Goal: Information Seeking & Learning: Learn about a topic

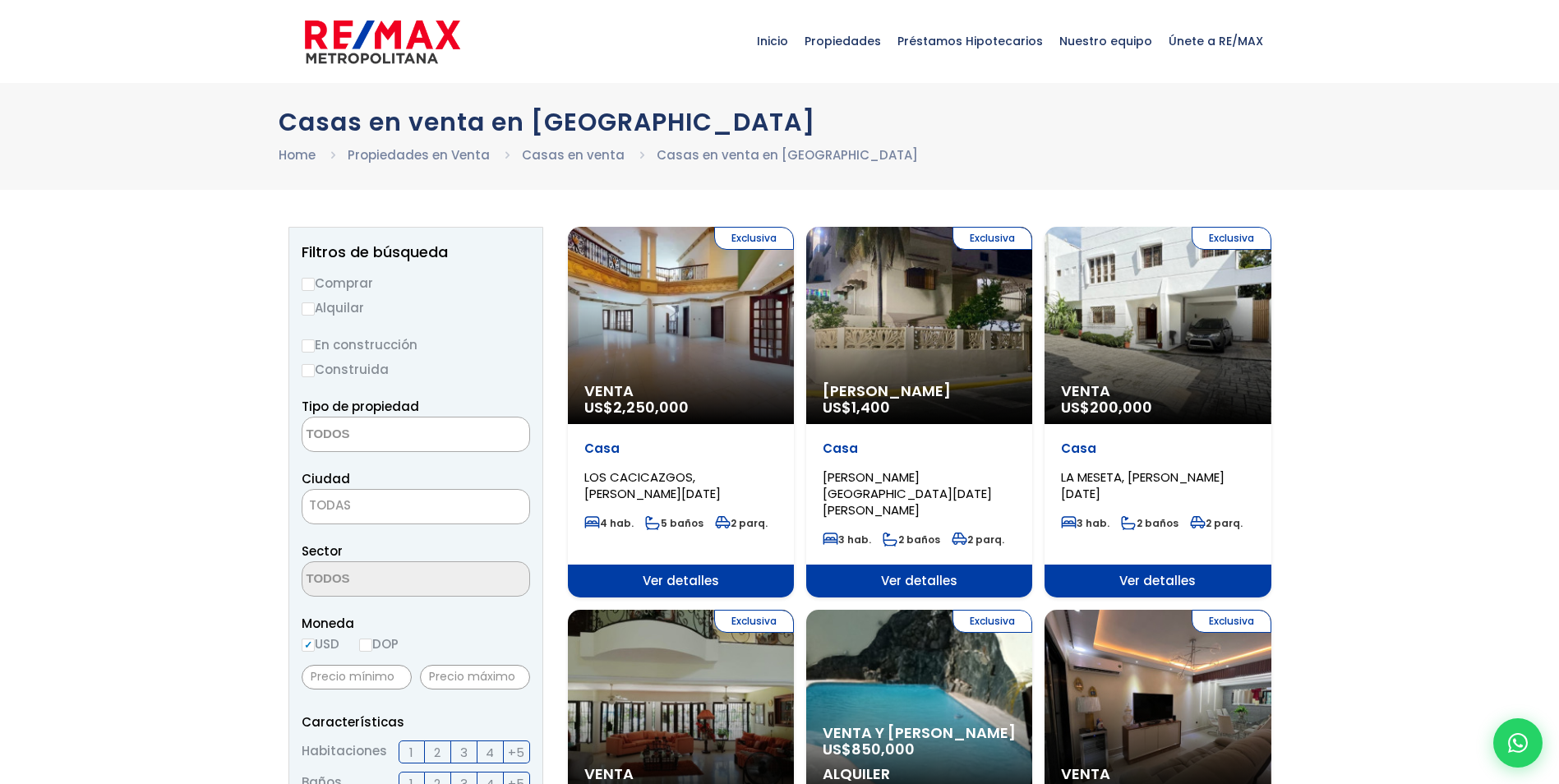
select select
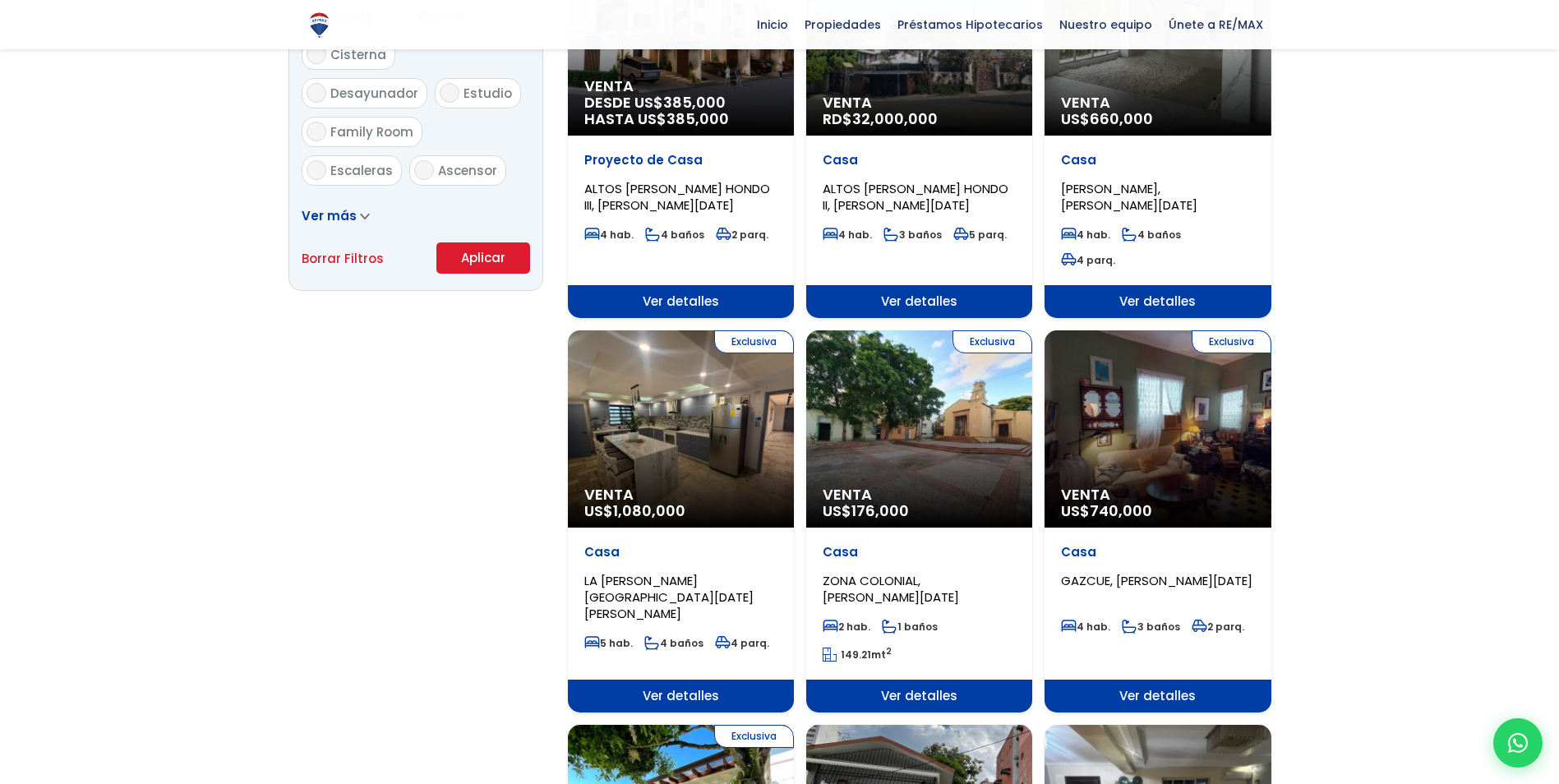
scroll to position [1068, 0]
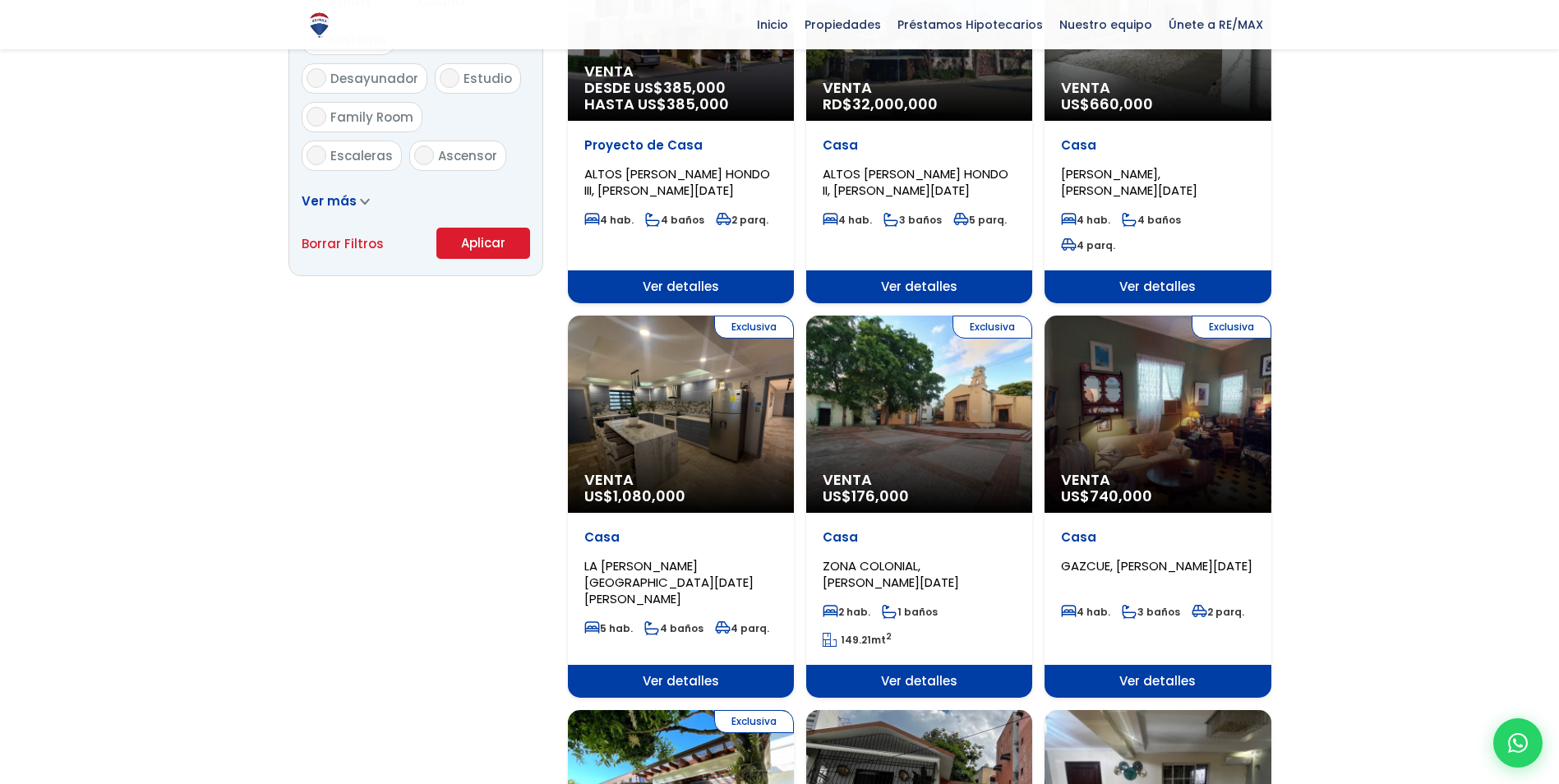
click at [927, 330] on div "Exclusiva Venta US$ 176,000" at bounding box center [919, 414] width 226 height 197
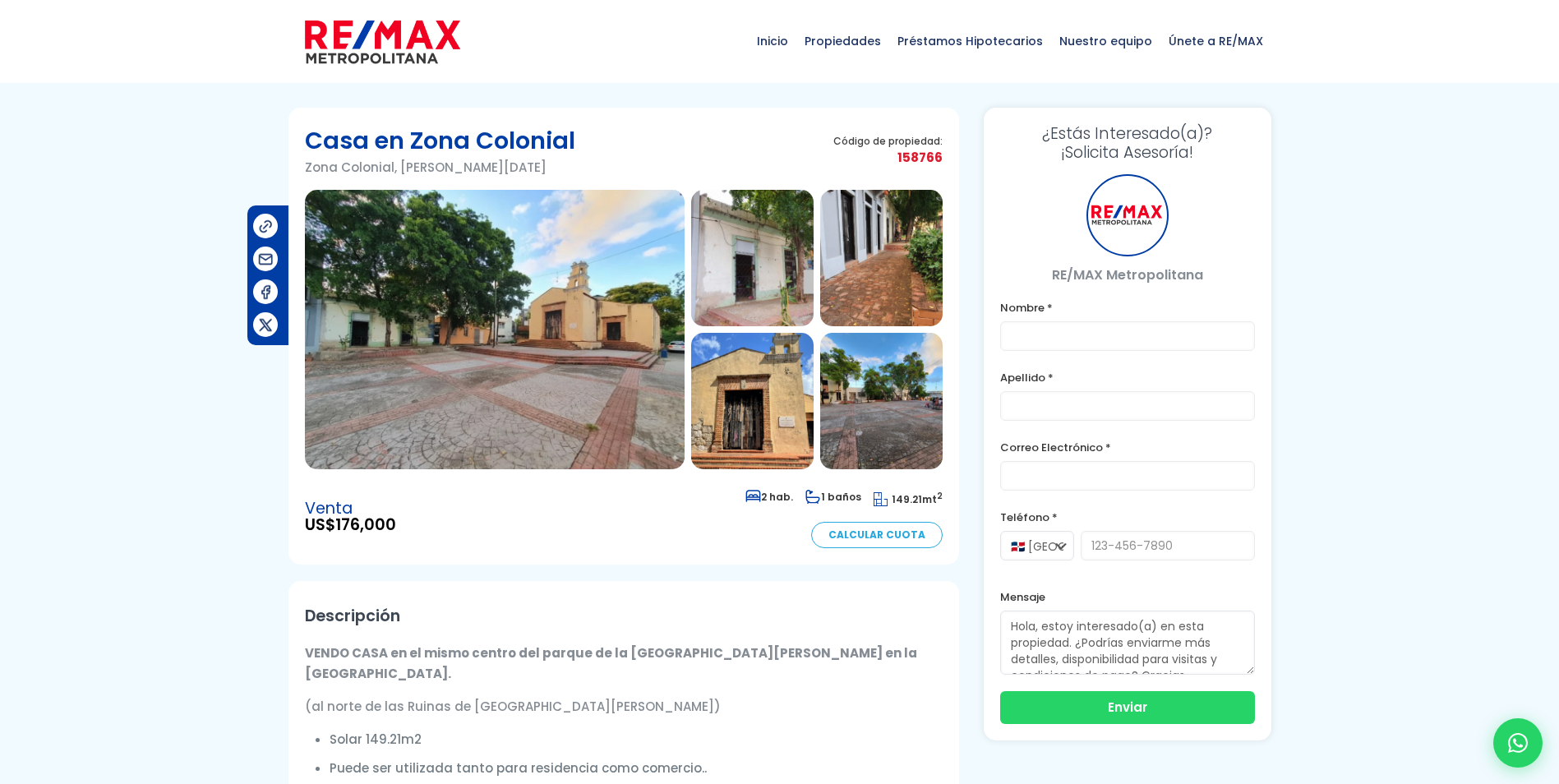
click at [783, 249] on img at bounding box center [752, 258] width 122 height 137
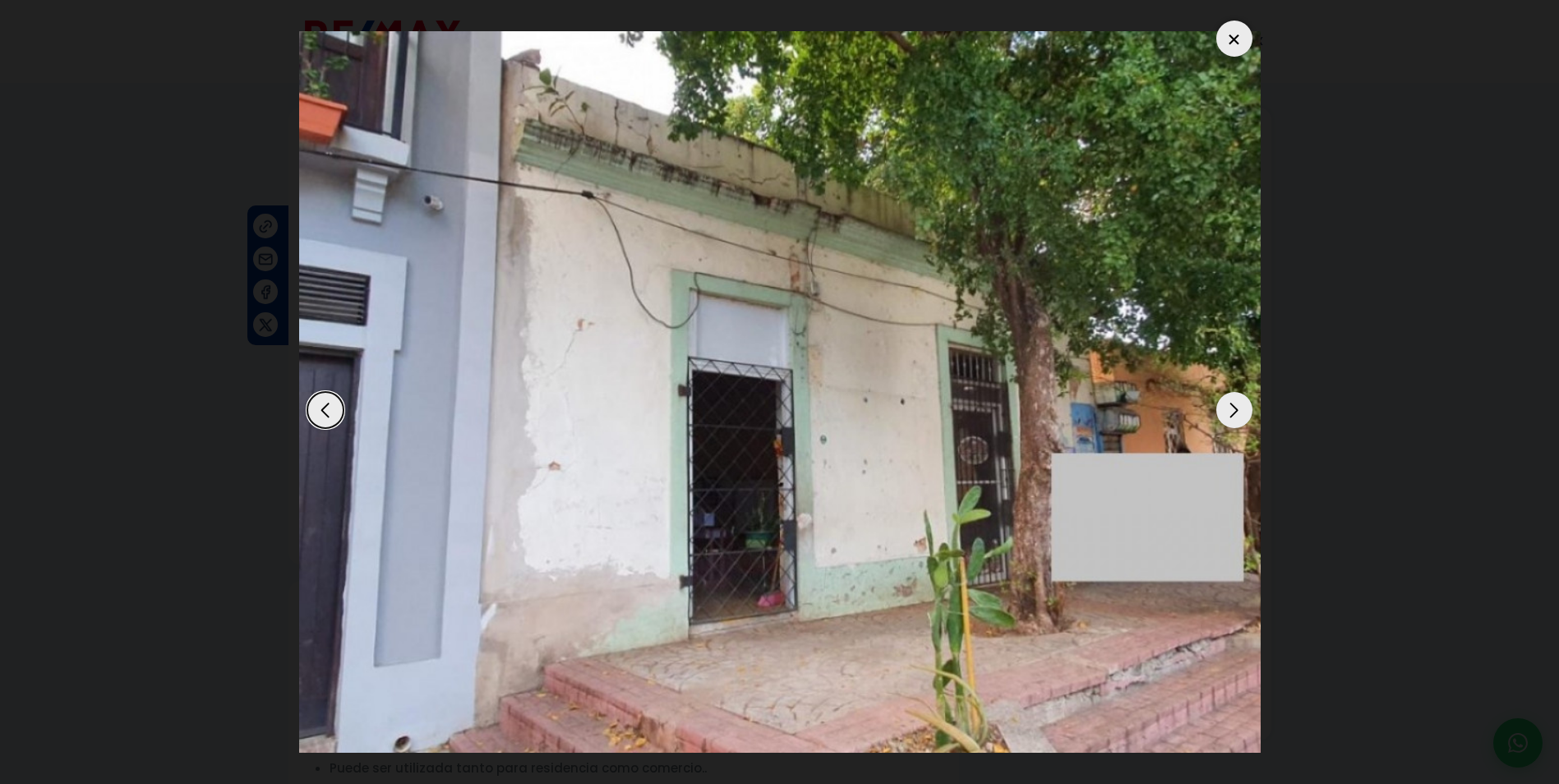
click at [1227, 410] on div "Next slide" at bounding box center [1235, 410] width 36 height 36
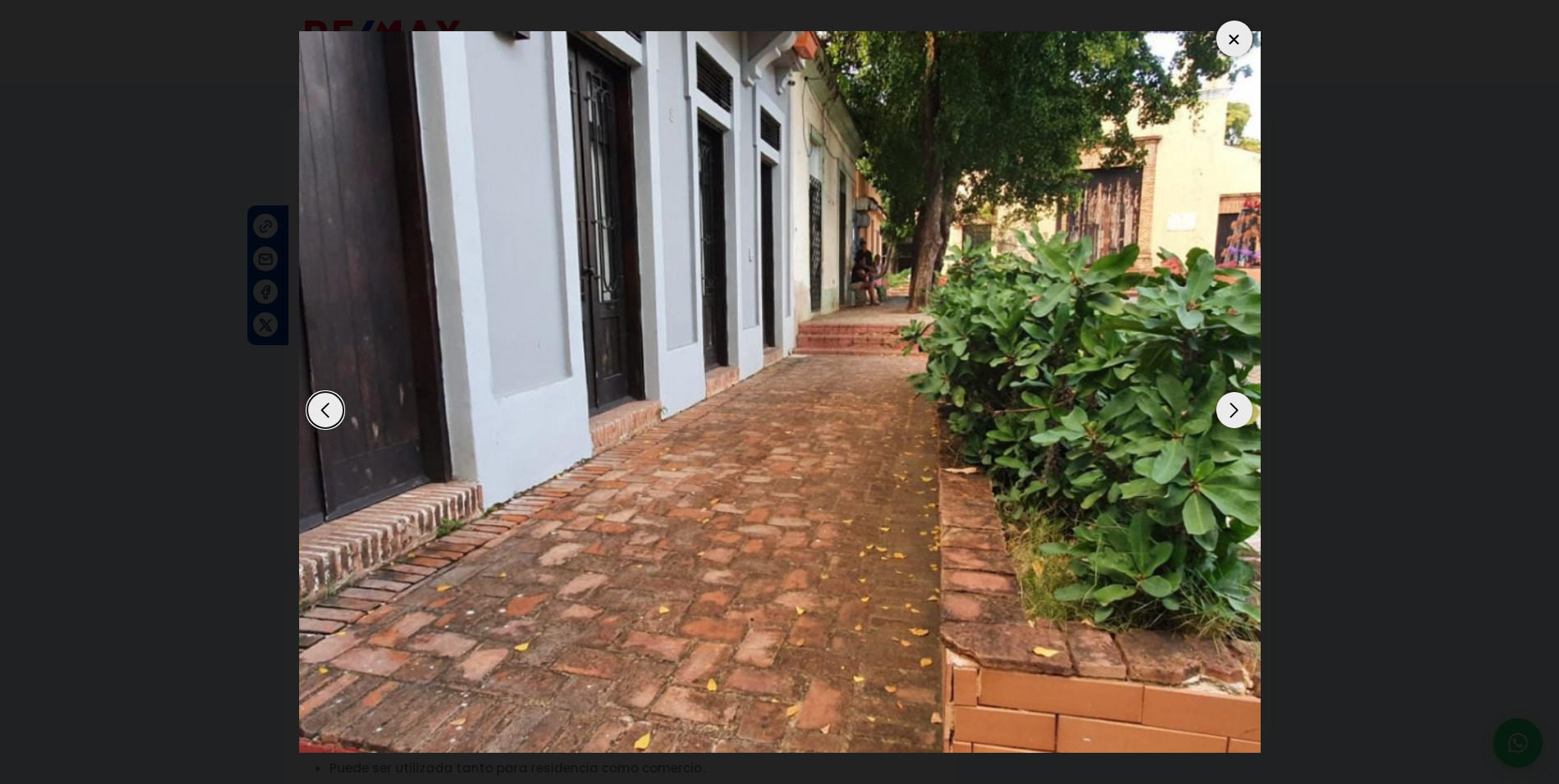
click at [1229, 410] on div "Next slide" at bounding box center [1235, 410] width 36 height 36
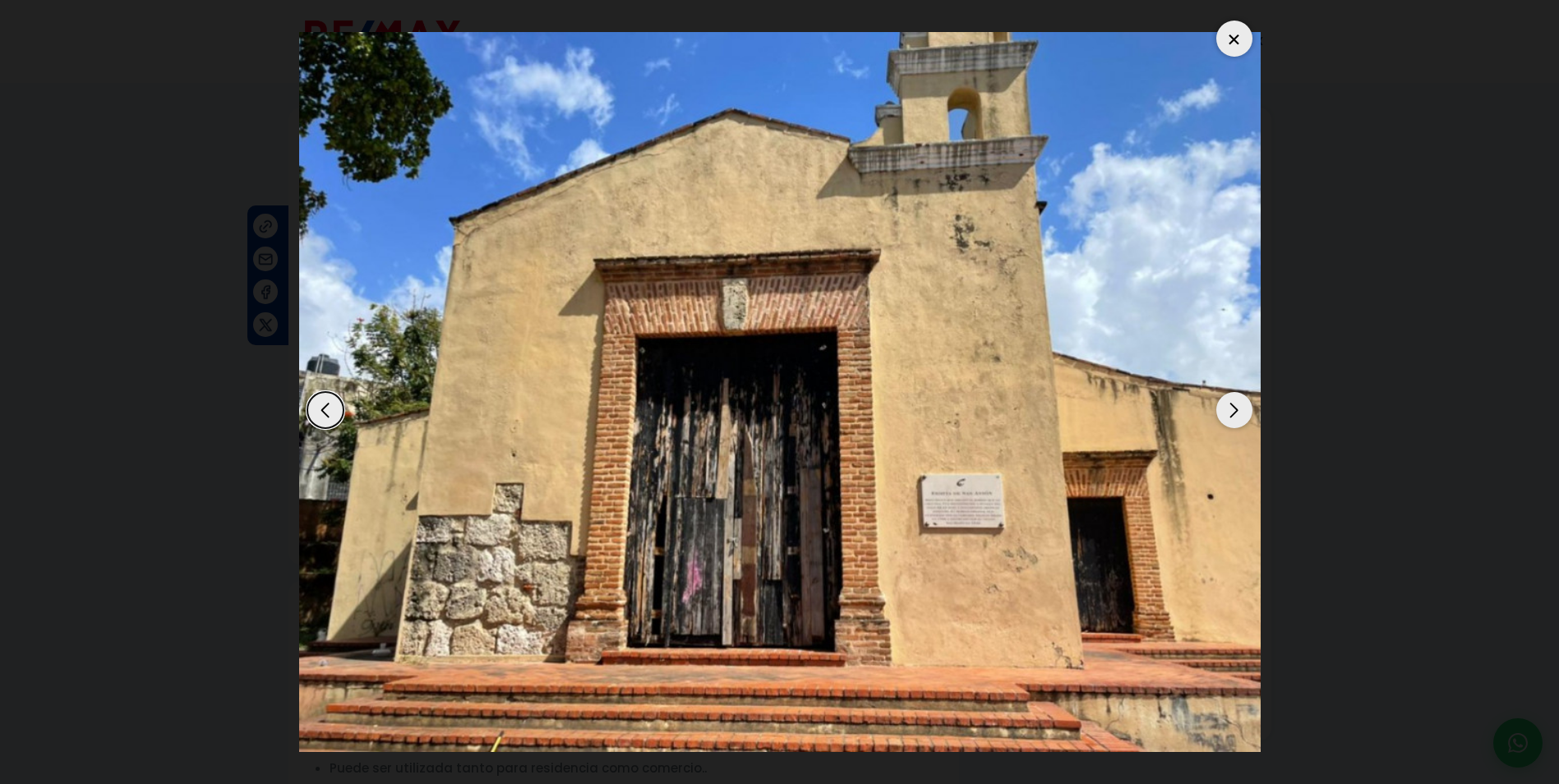
click at [1234, 409] on div "Next slide" at bounding box center [1235, 410] width 36 height 36
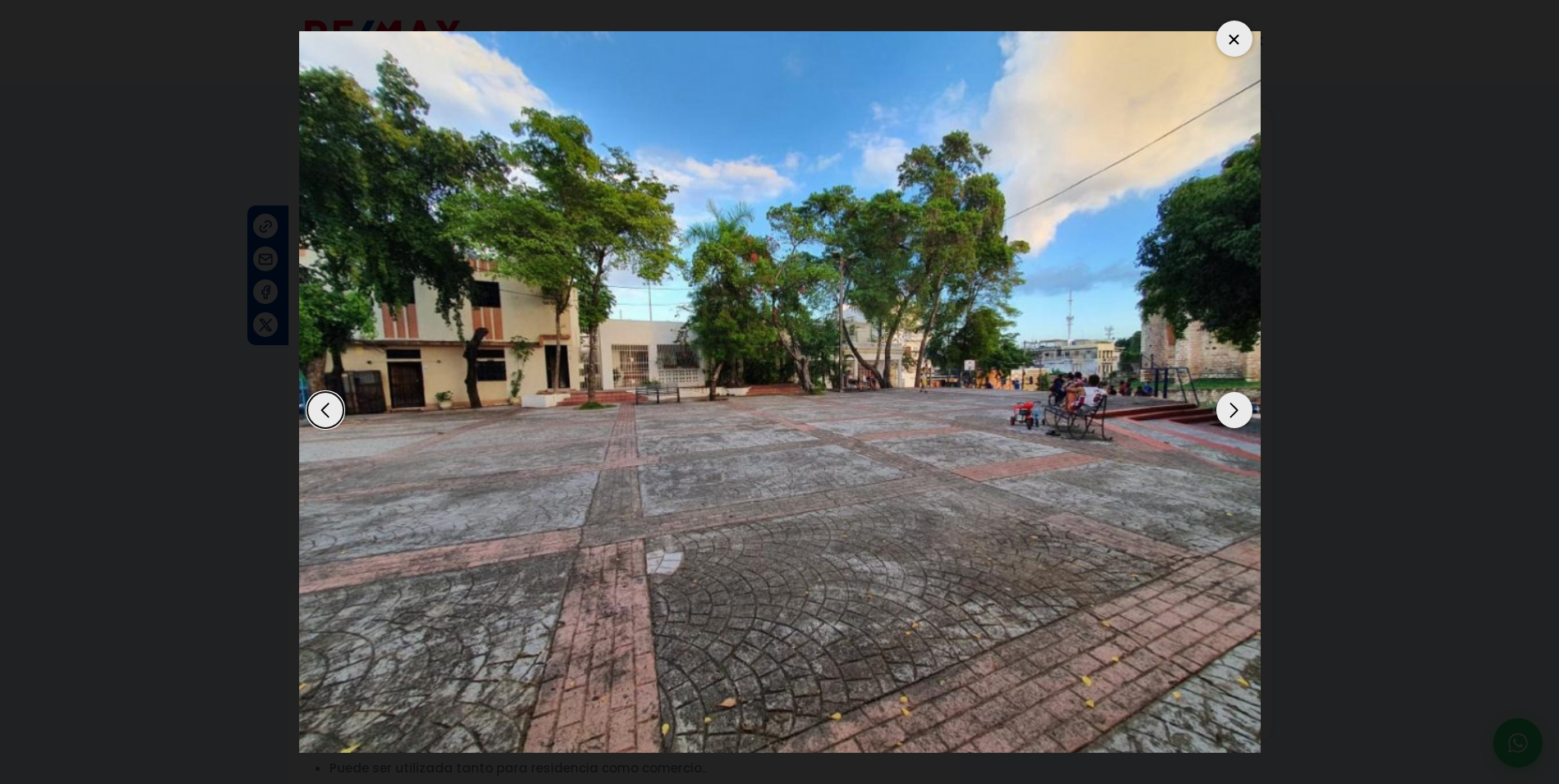
click at [1234, 409] on div "Next slide" at bounding box center [1235, 410] width 36 height 36
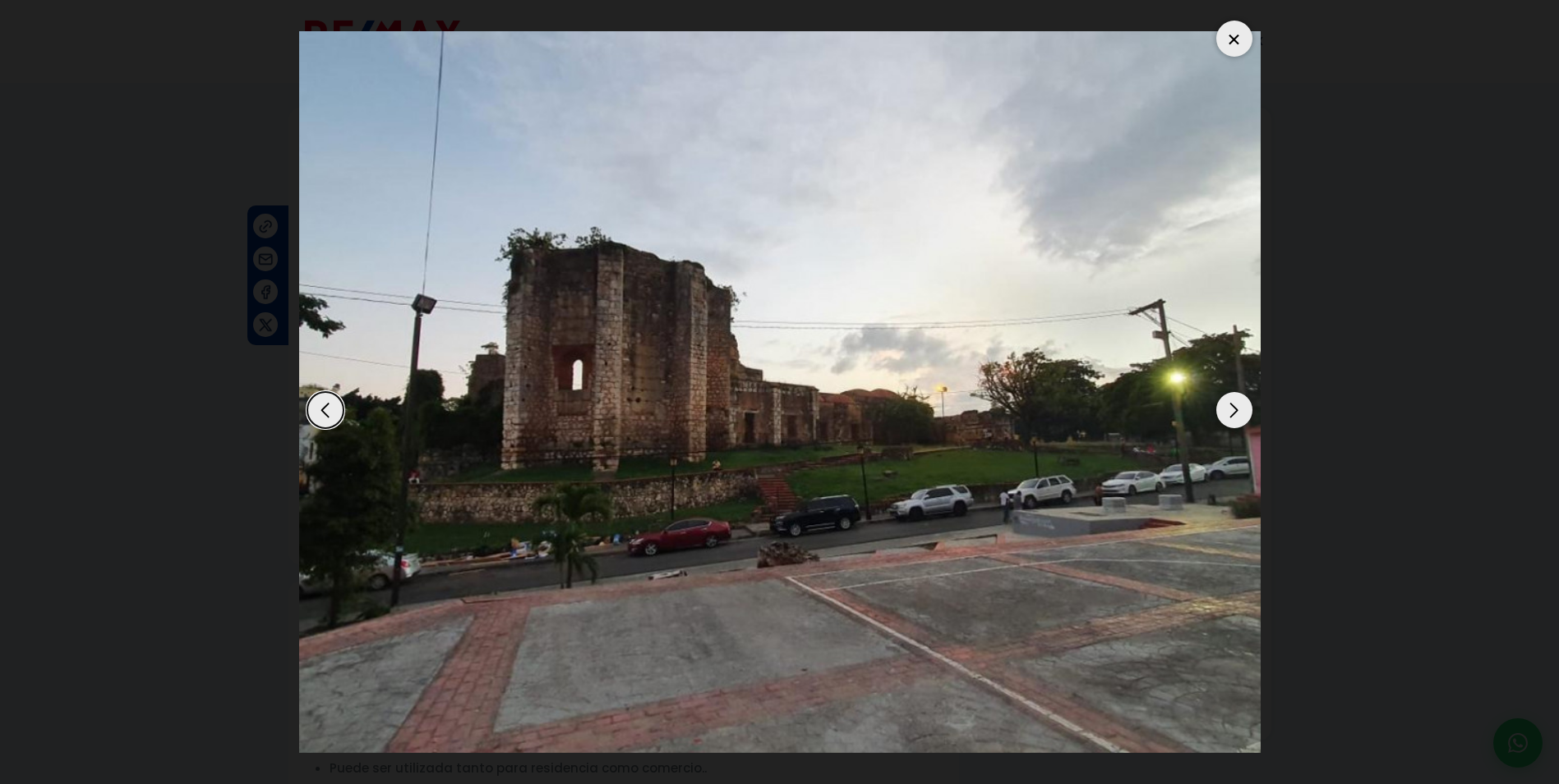
click at [1234, 409] on div "Next slide" at bounding box center [1235, 410] width 36 height 36
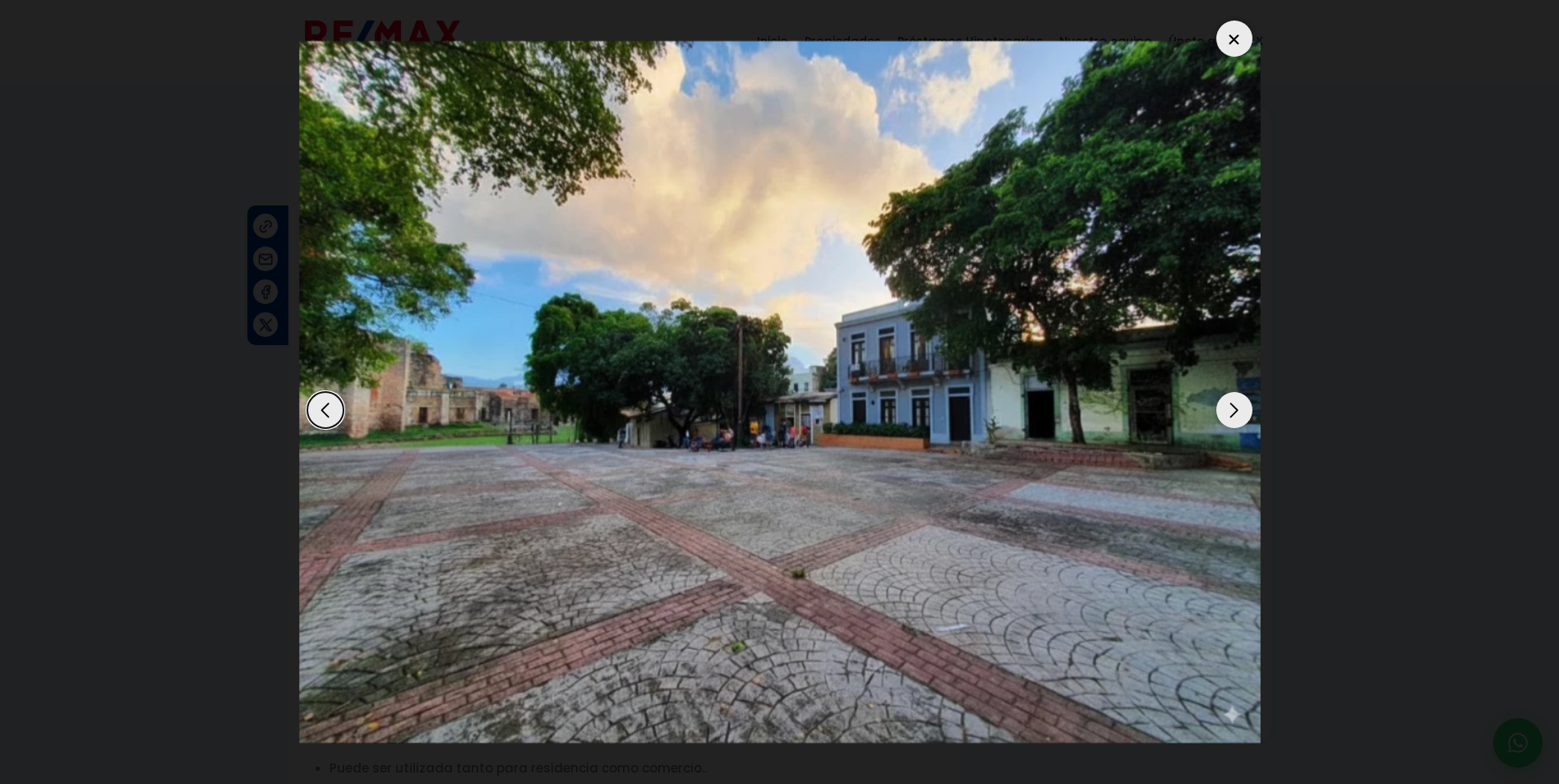
click at [1234, 409] on div "Next slide" at bounding box center [1235, 410] width 36 height 36
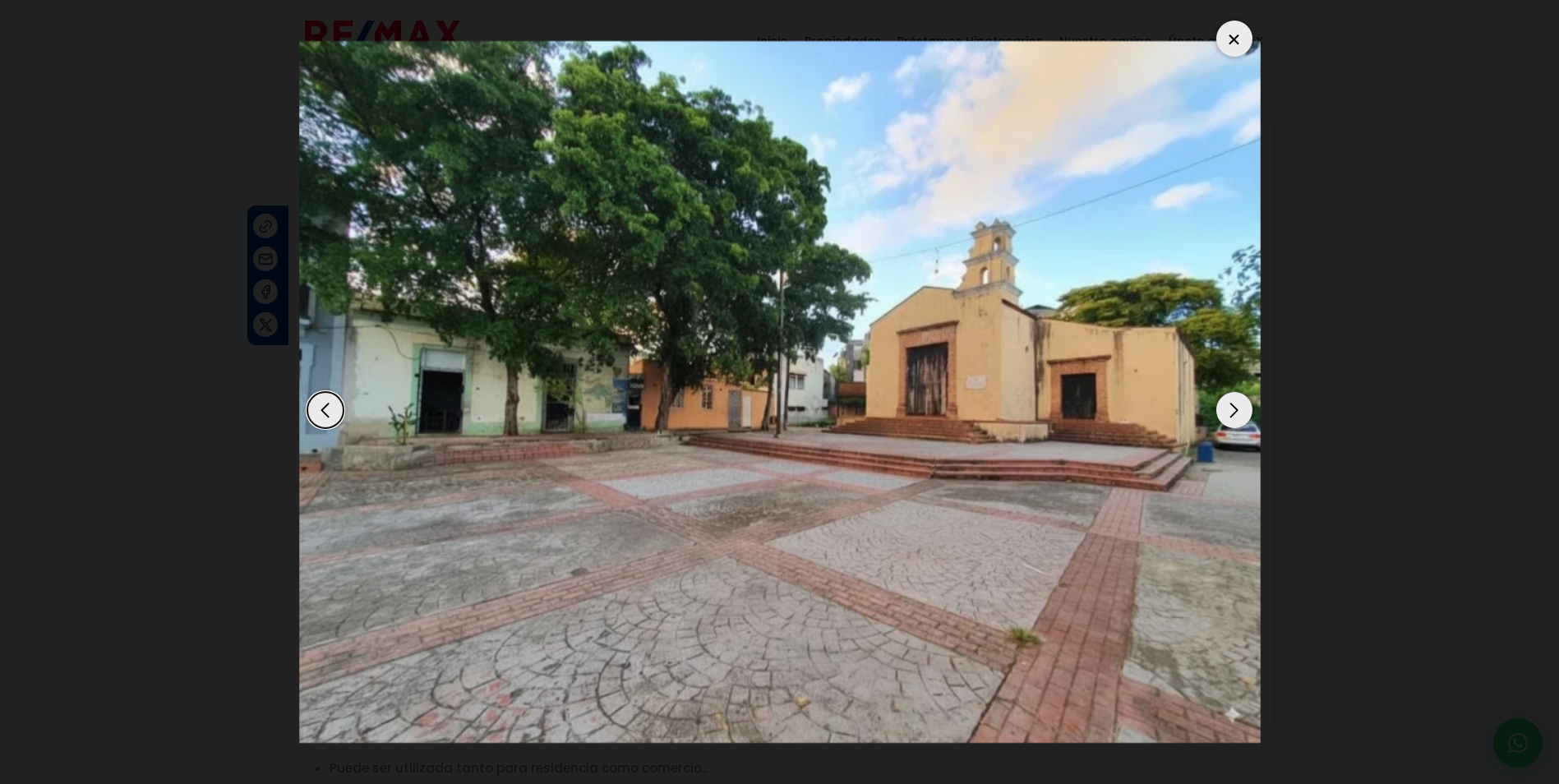
click at [1234, 409] on div "Next slide" at bounding box center [1235, 410] width 36 height 36
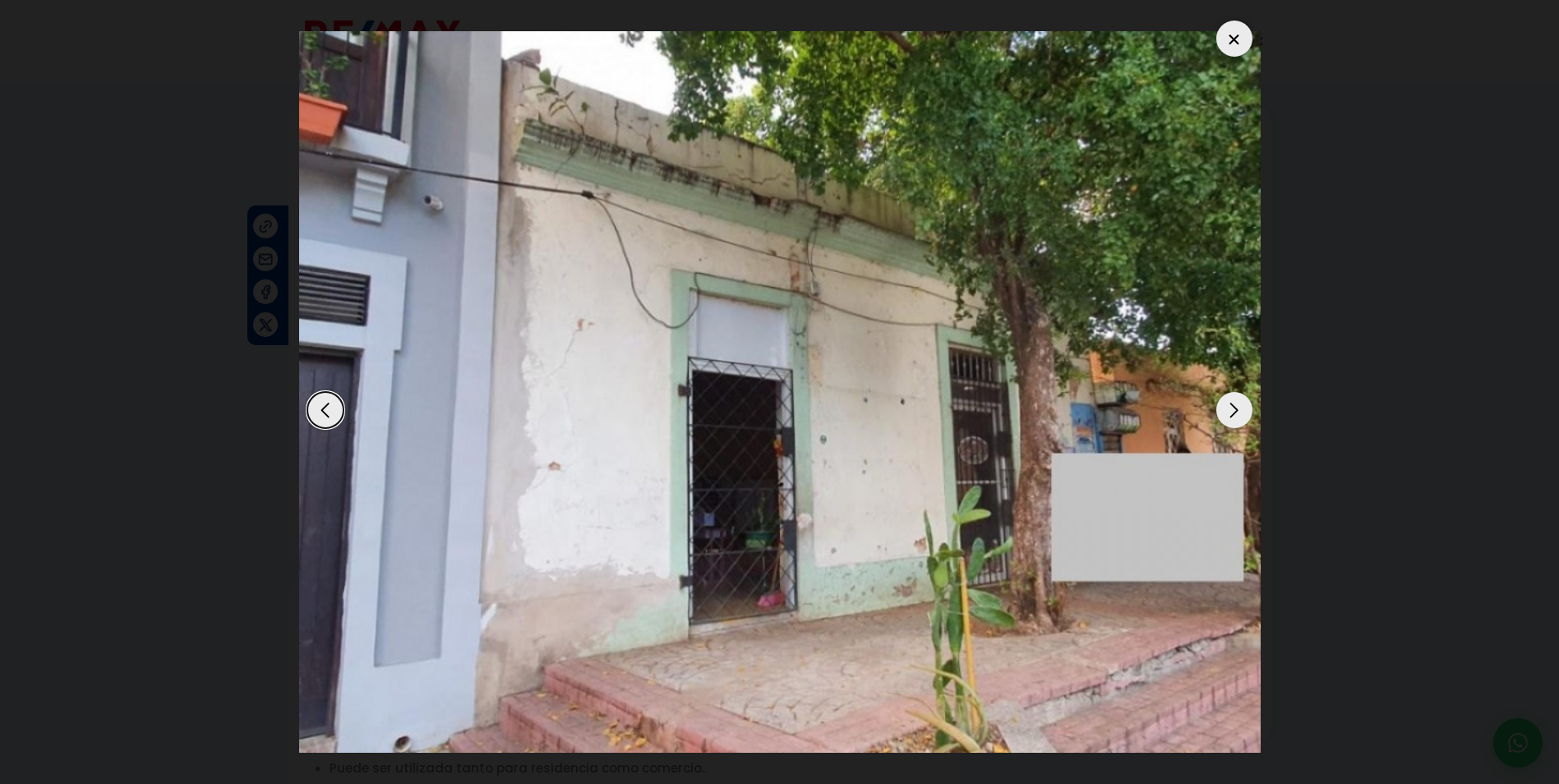
click at [1234, 409] on div "Next slide" at bounding box center [1235, 410] width 36 height 36
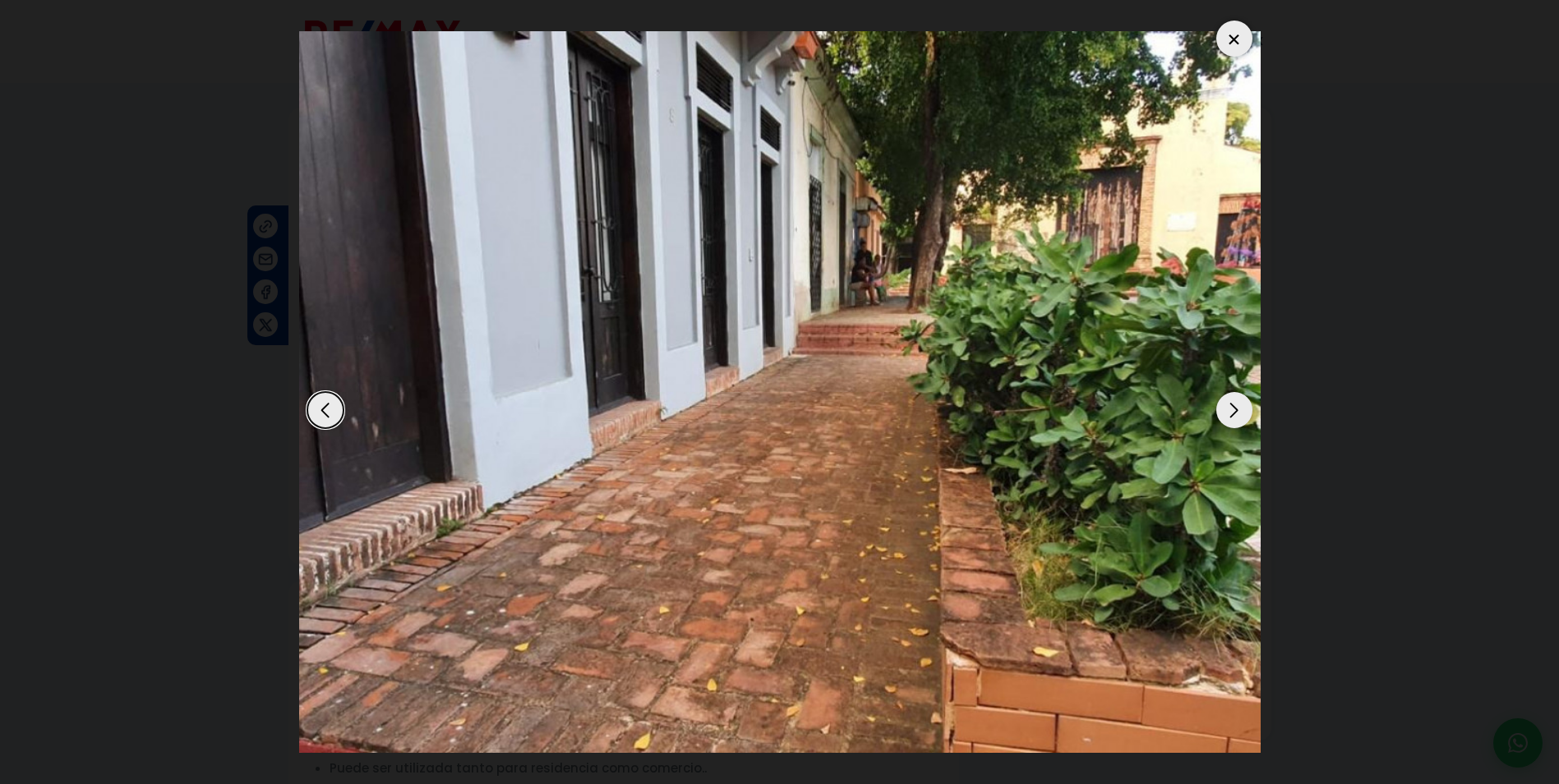
click at [1234, 409] on div "Next slide" at bounding box center [1235, 410] width 36 height 36
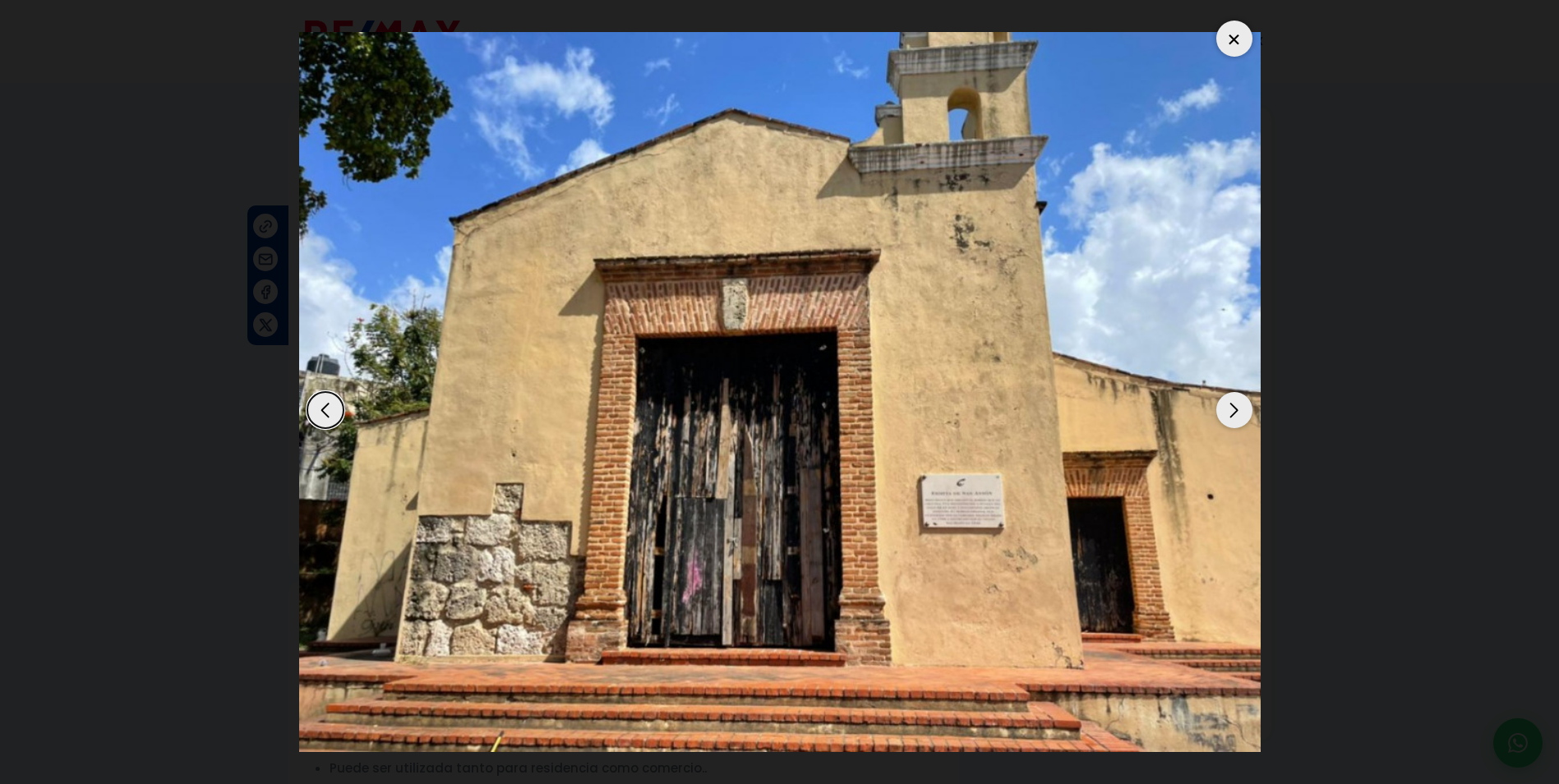
click at [1241, 39] on div at bounding box center [1235, 39] width 36 height 36
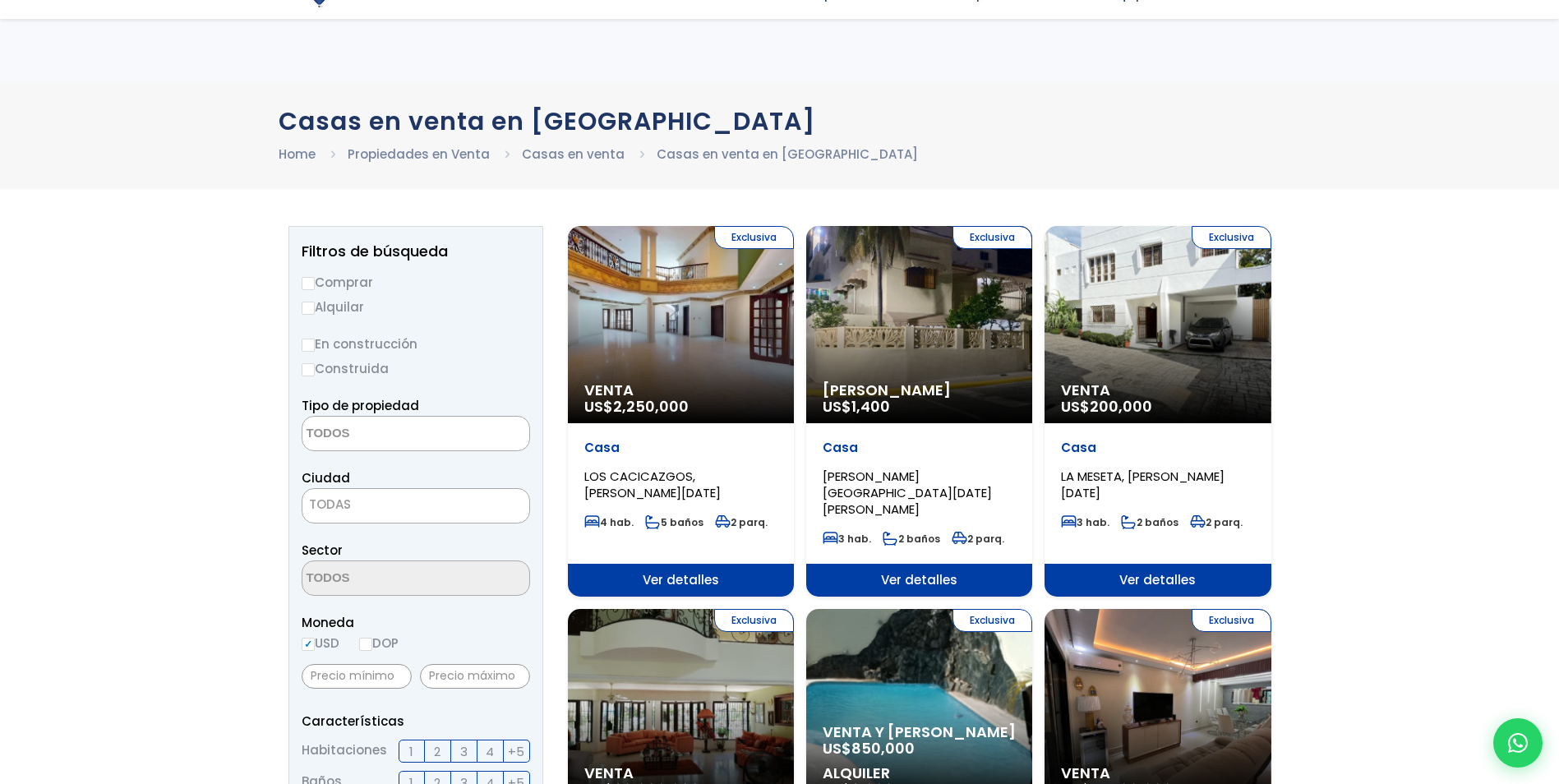
select select
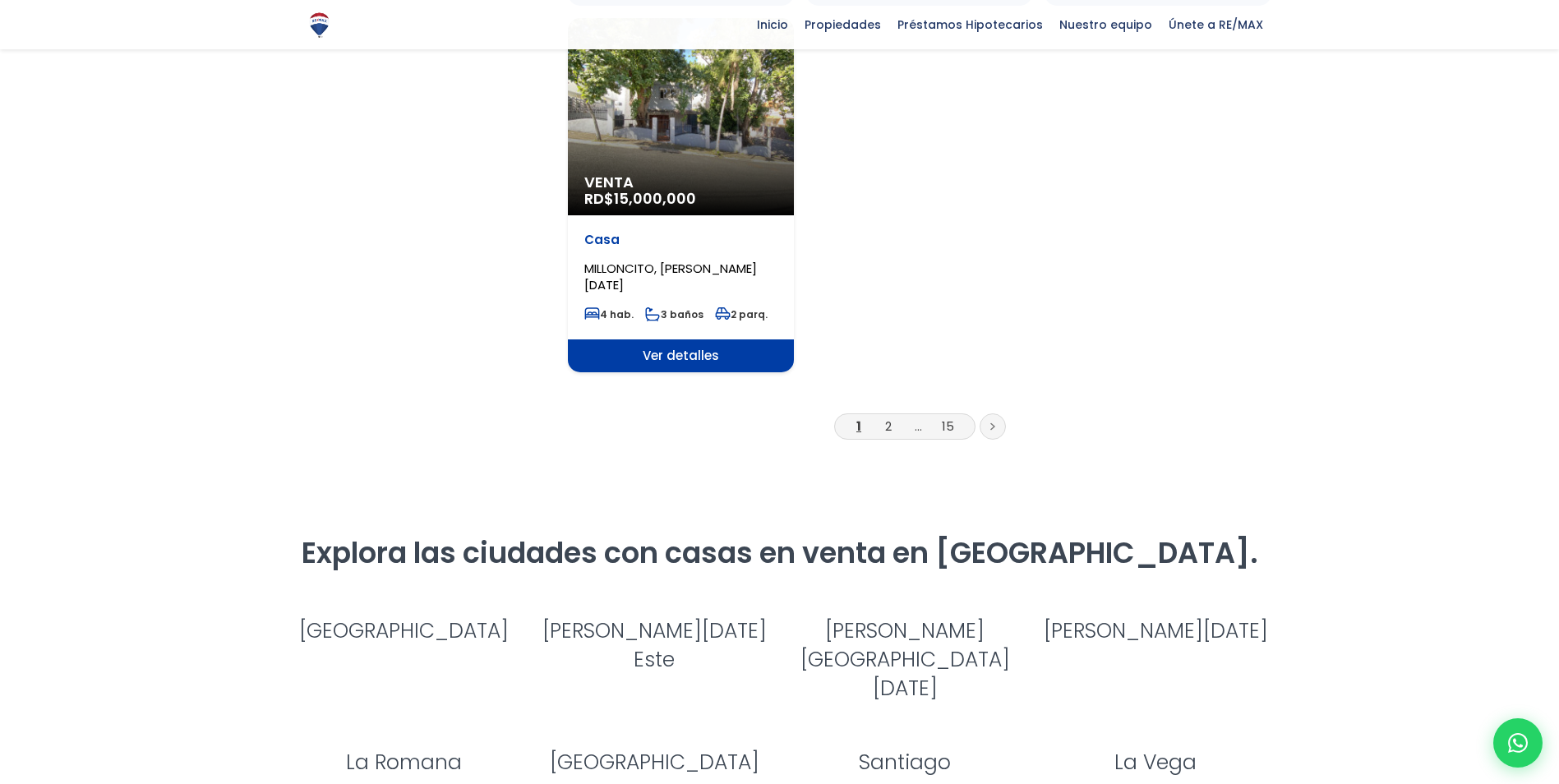
scroll to position [2136, 0]
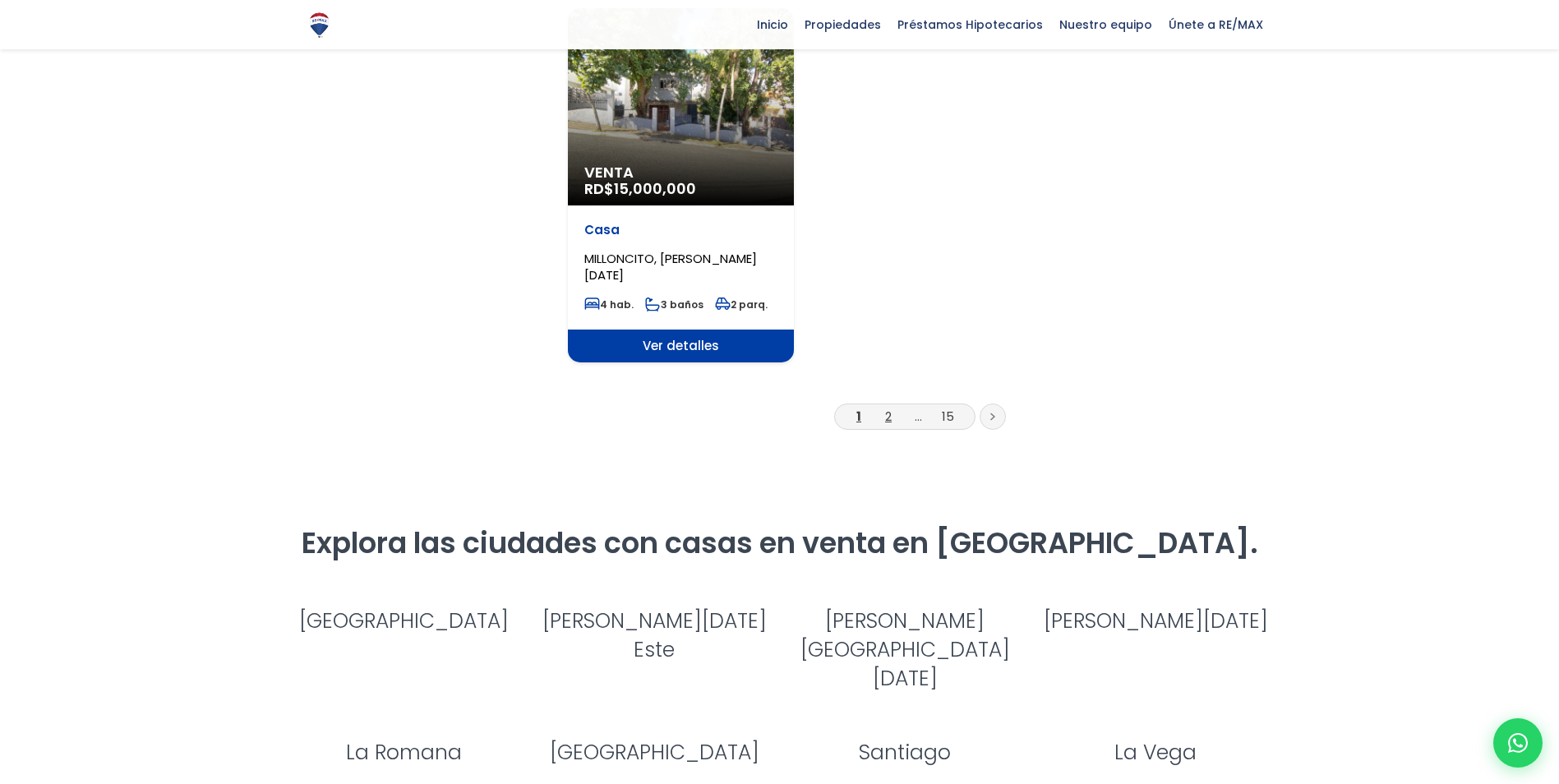
click at [890, 408] on link "2" at bounding box center [888, 416] width 7 height 17
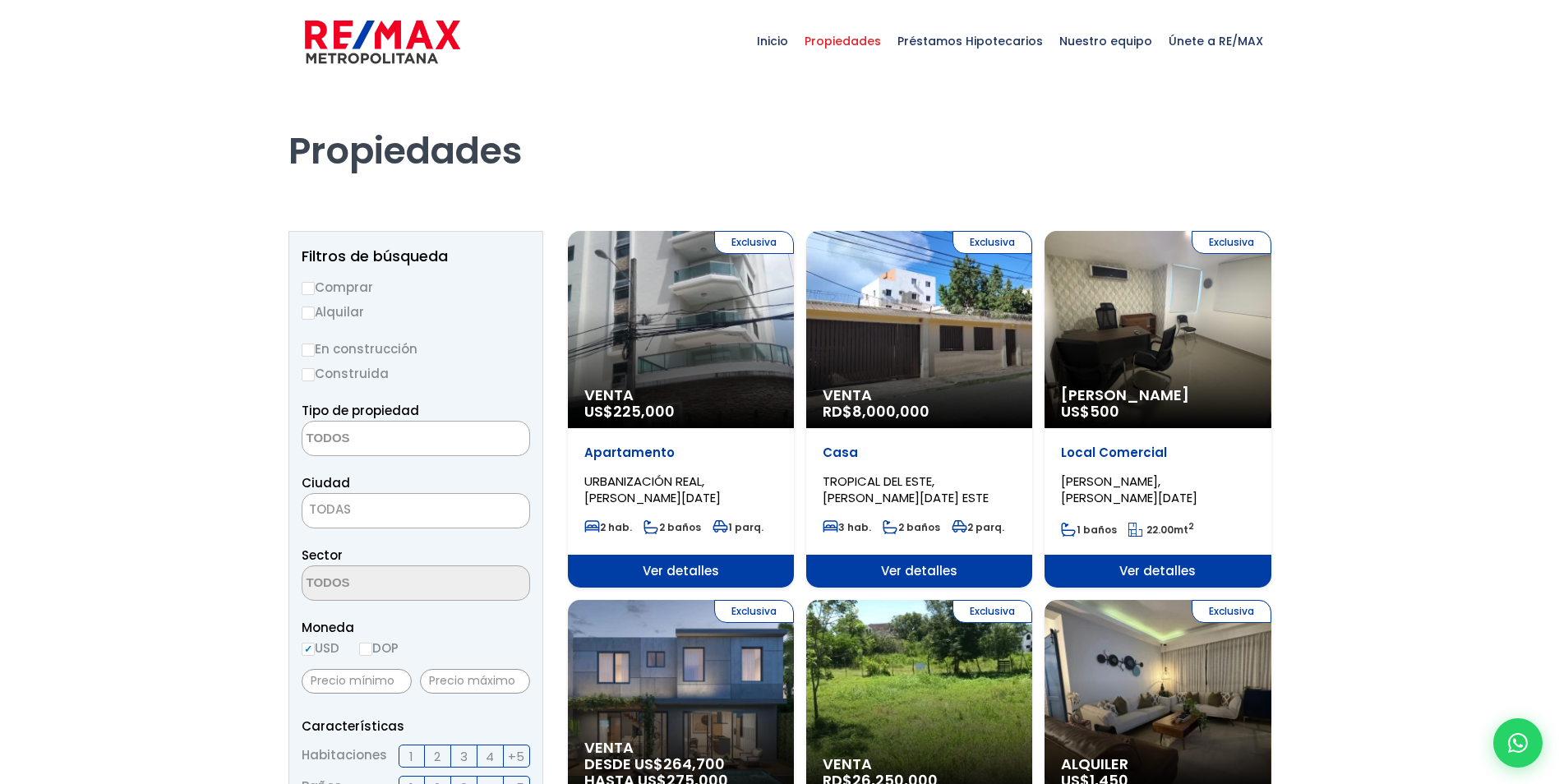
select select
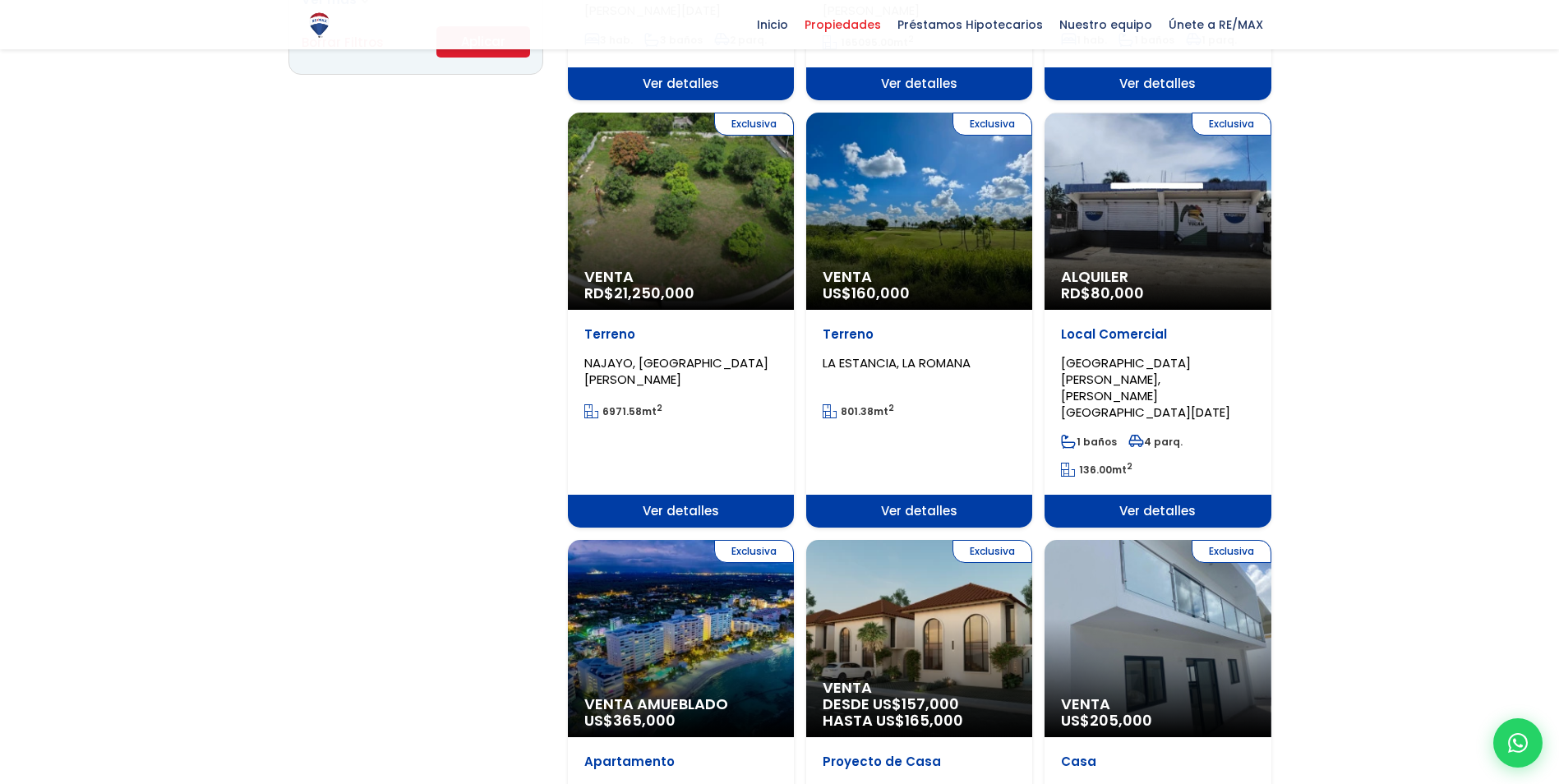
scroll to position [1315, 0]
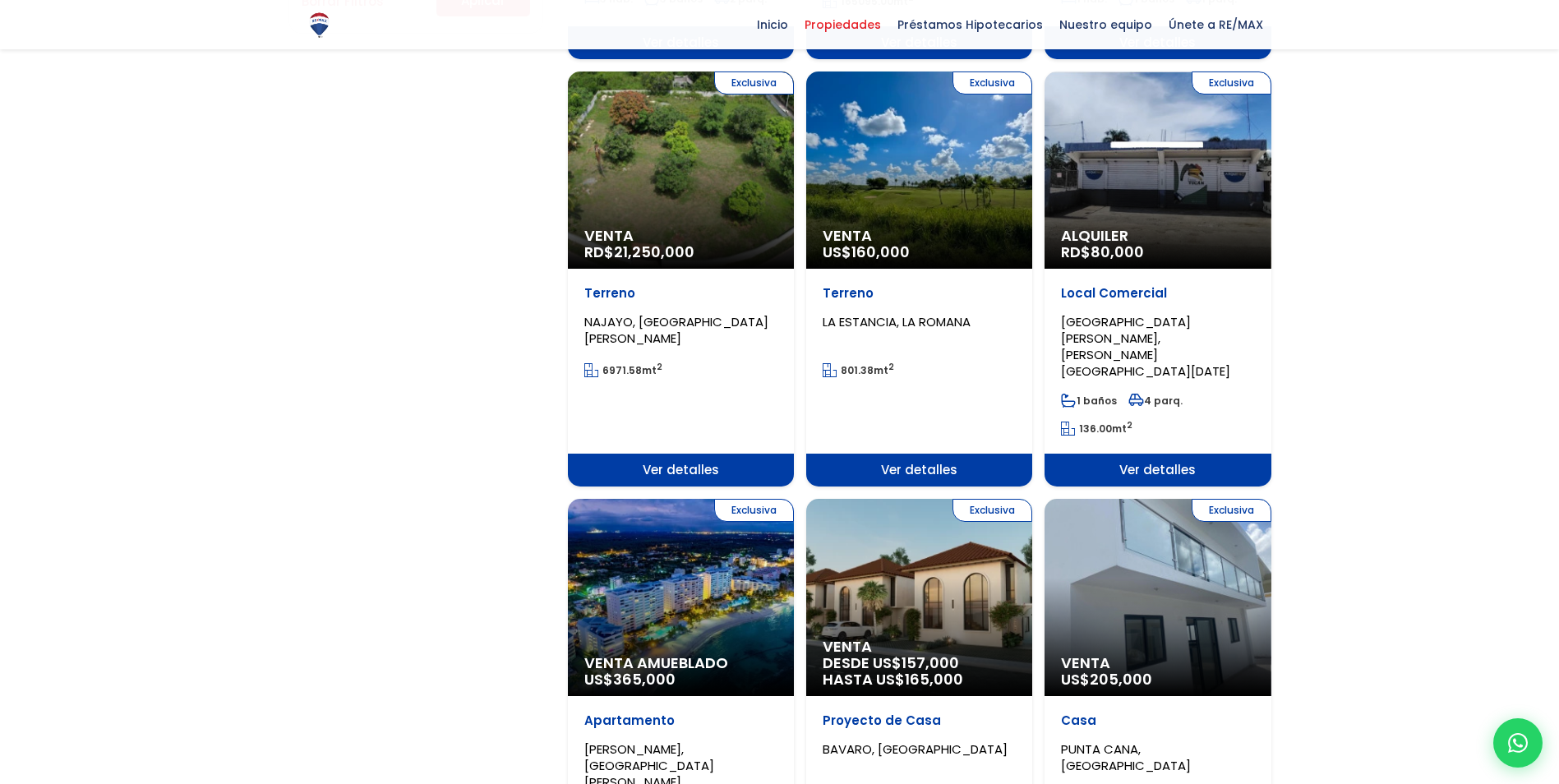
click at [955, 525] on div "Exclusiva Venta DESDE US$ 157,000 HASTA US$ 165,000" at bounding box center [919, 597] width 226 height 197
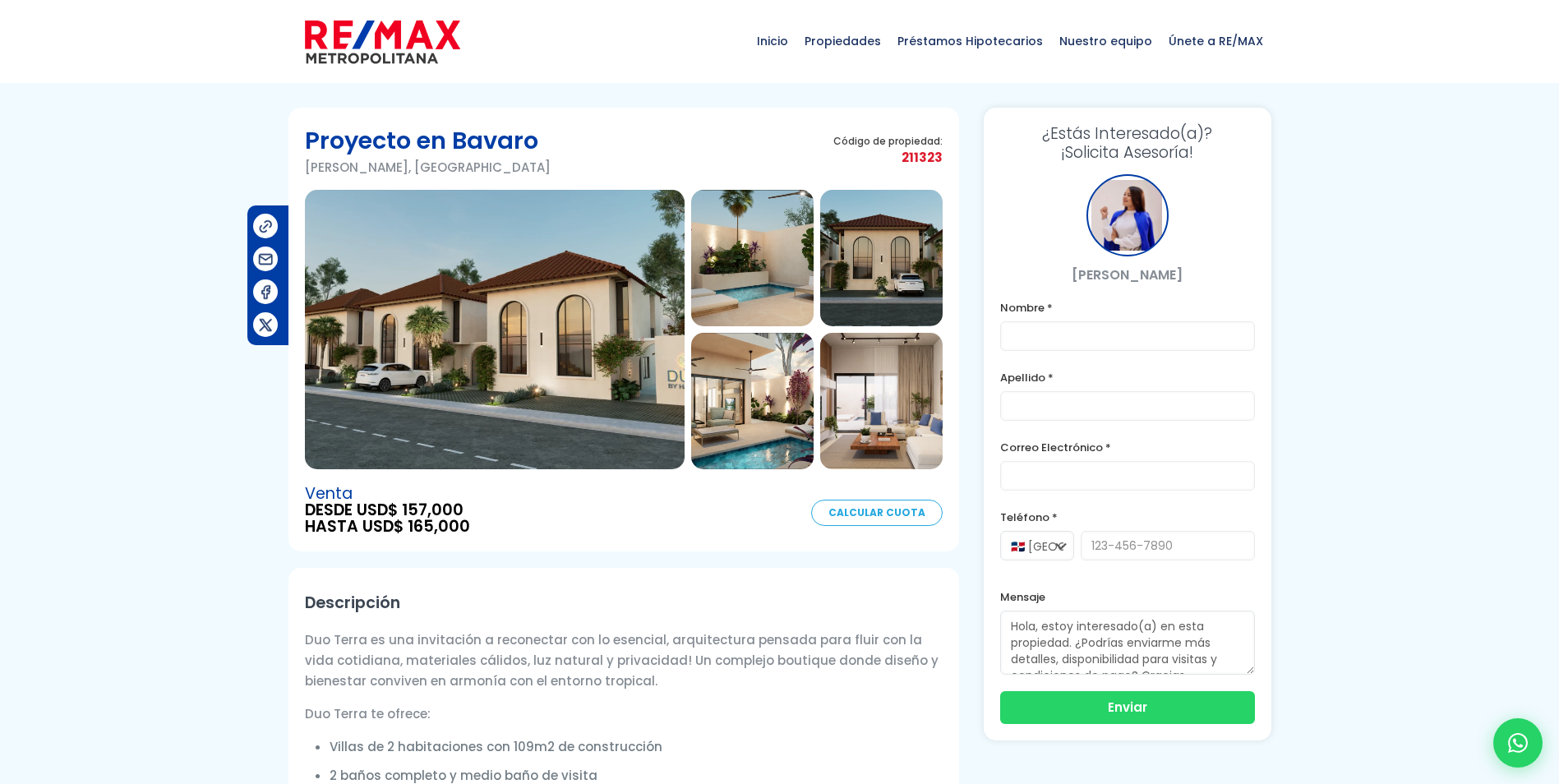
click at [770, 402] on img at bounding box center [752, 401] width 122 height 137
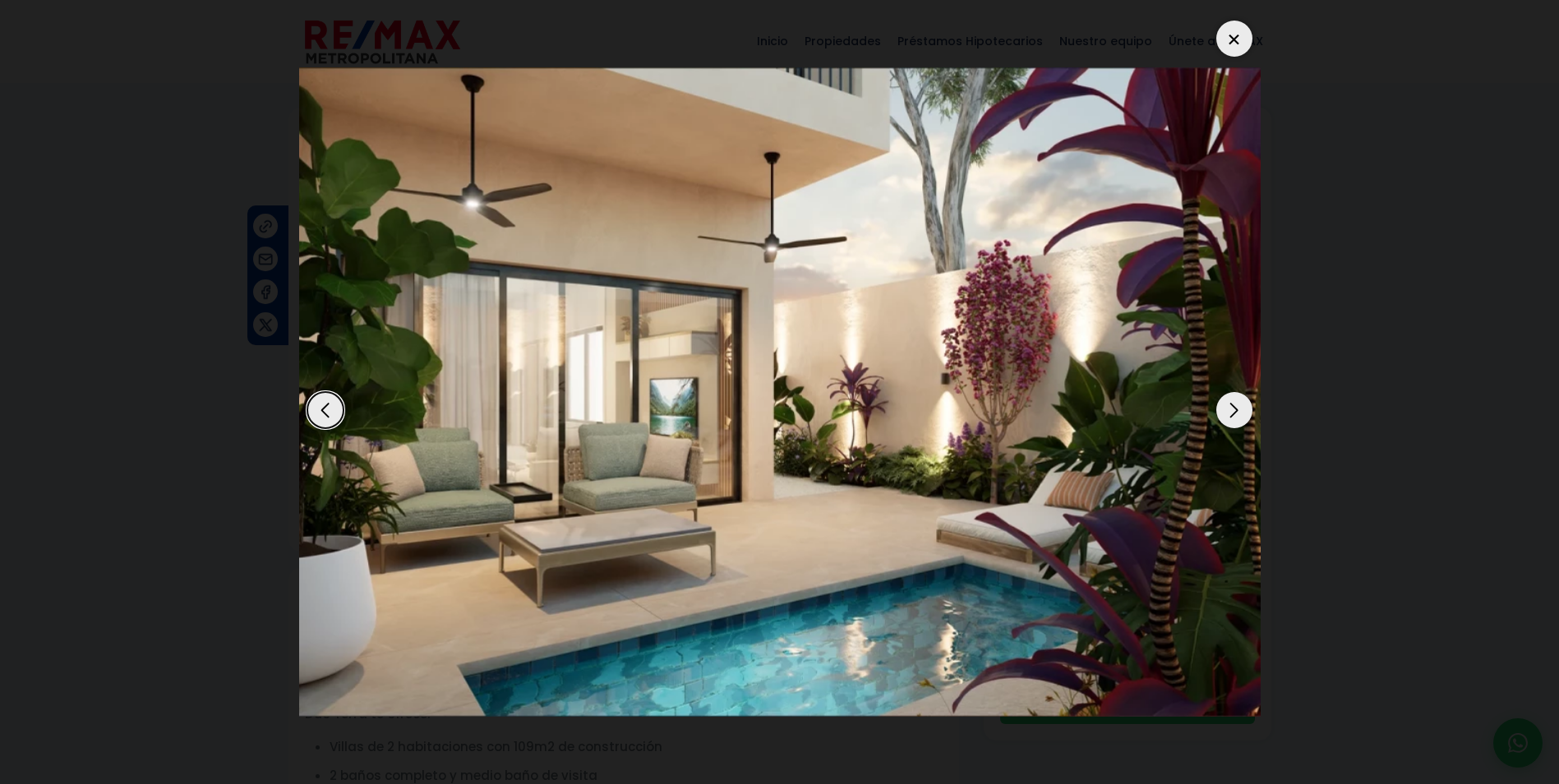
click at [1218, 404] on div "Next slide" at bounding box center [1235, 410] width 36 height 36
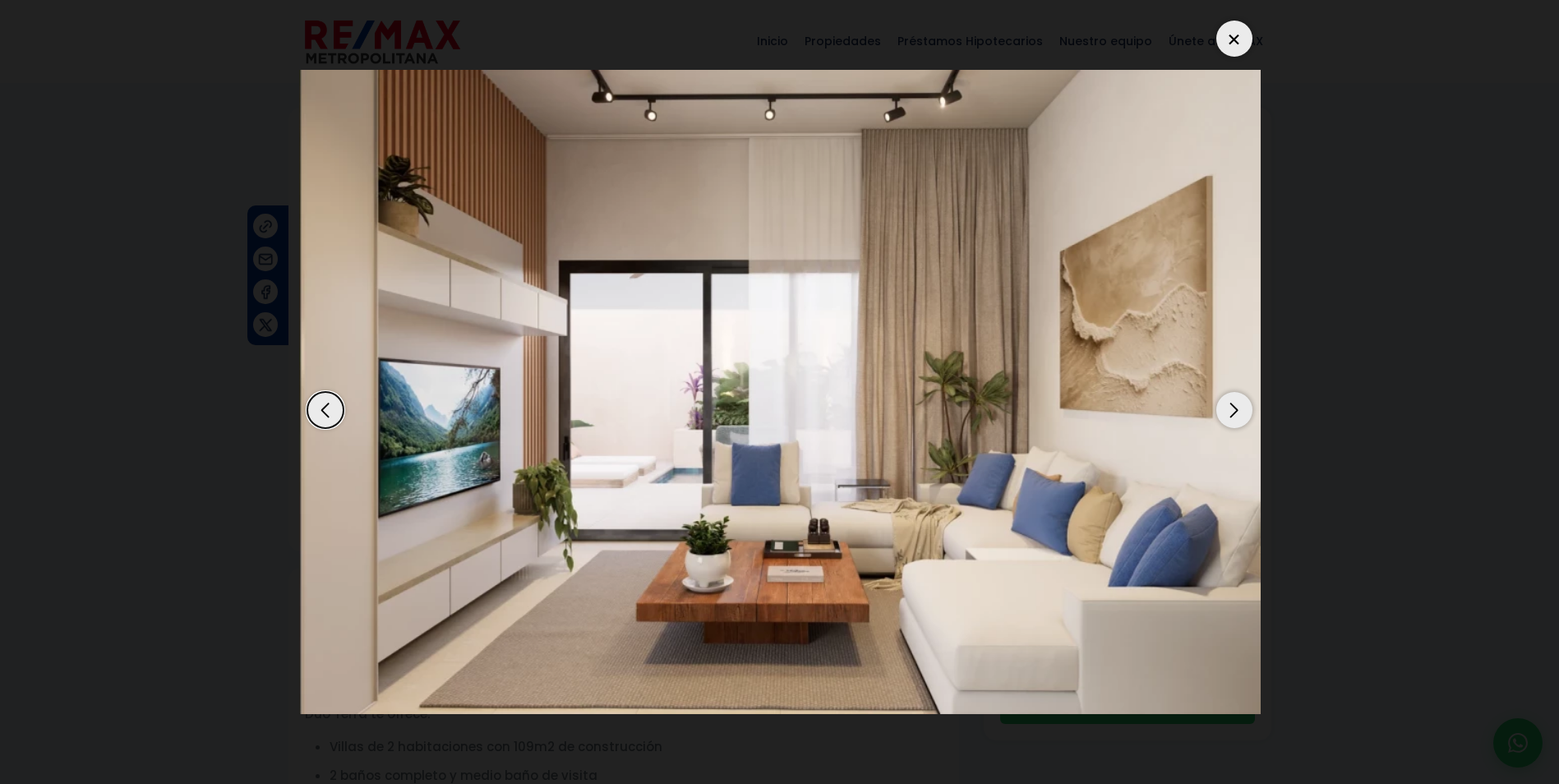
click at [1231, 410] on div "Next slide" at bounding box center [1235, 410] width 36 height 36
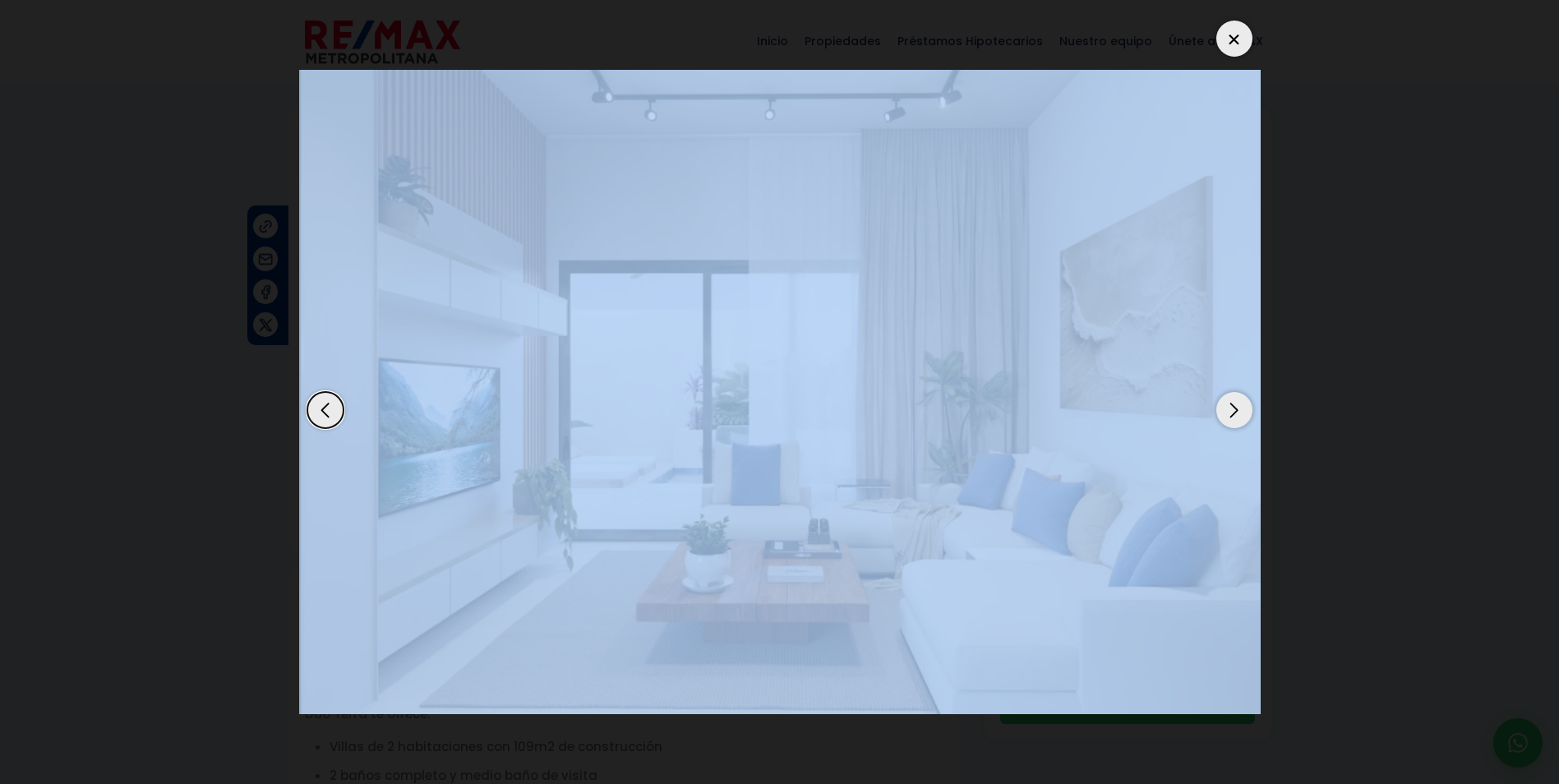
click at [1231, 410] on div "Next slide" at bounding box center [1235, 410] width 36 height 36
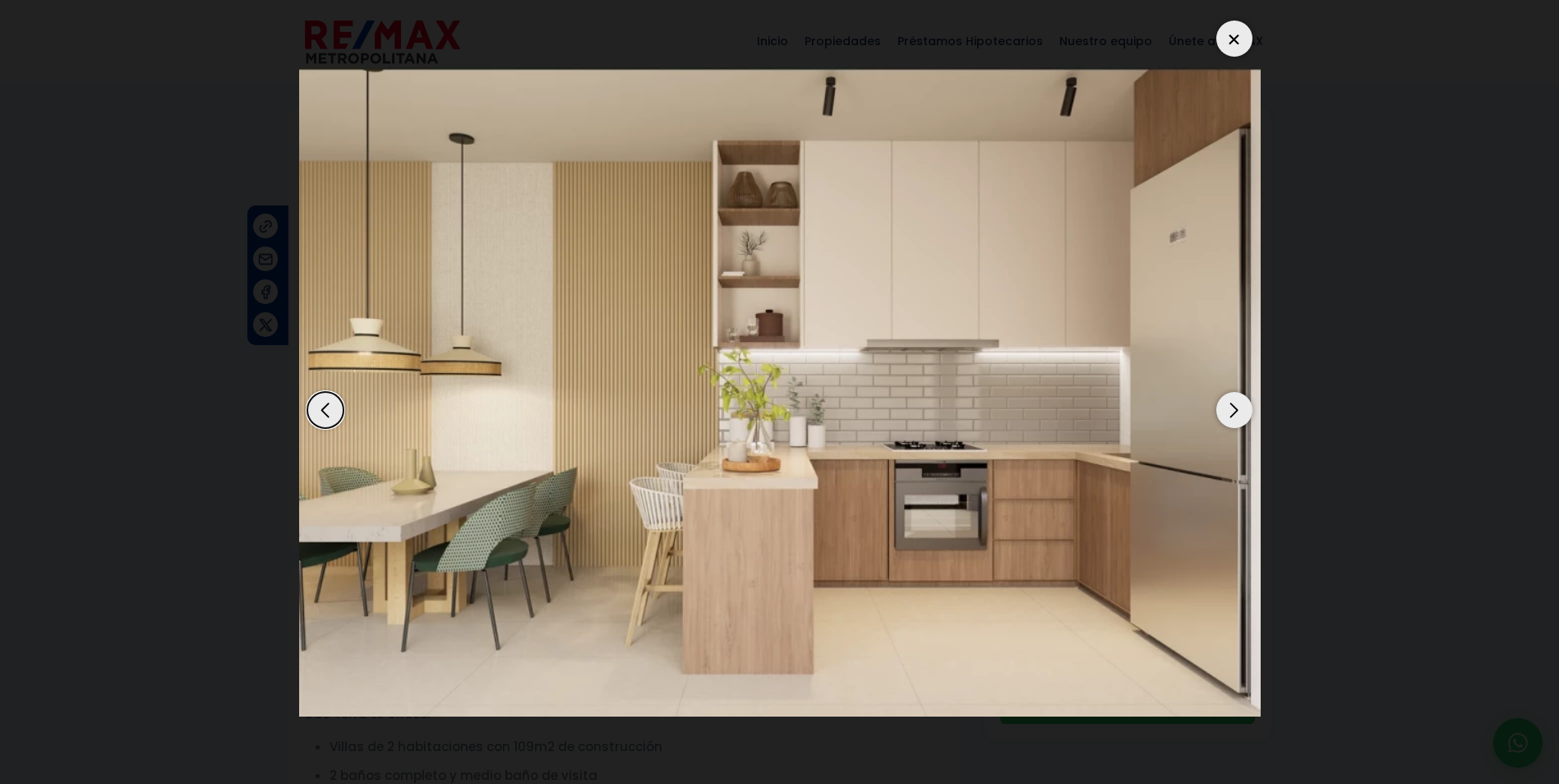
drag, startPoint x: 1231, startPoint y: 410, endPoint x: 1245, endPoint y: 416, distance: 15.2
click at [1231, 410] on div "Next slide" at bounding box center [1235, 410] width 36 height 36
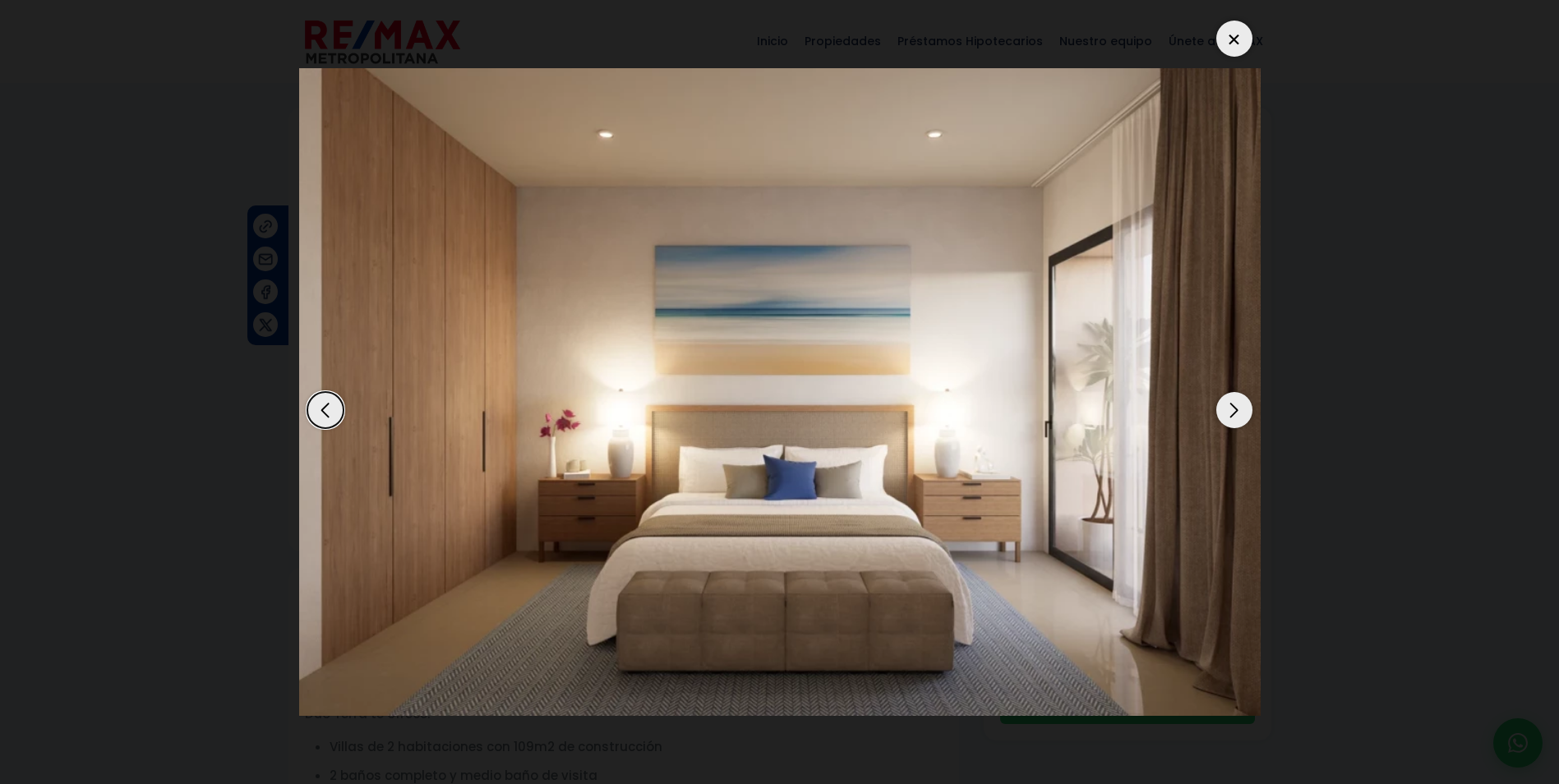
click at [1237, 35] on div at bounding box center [1235, 39] width 36 height 36
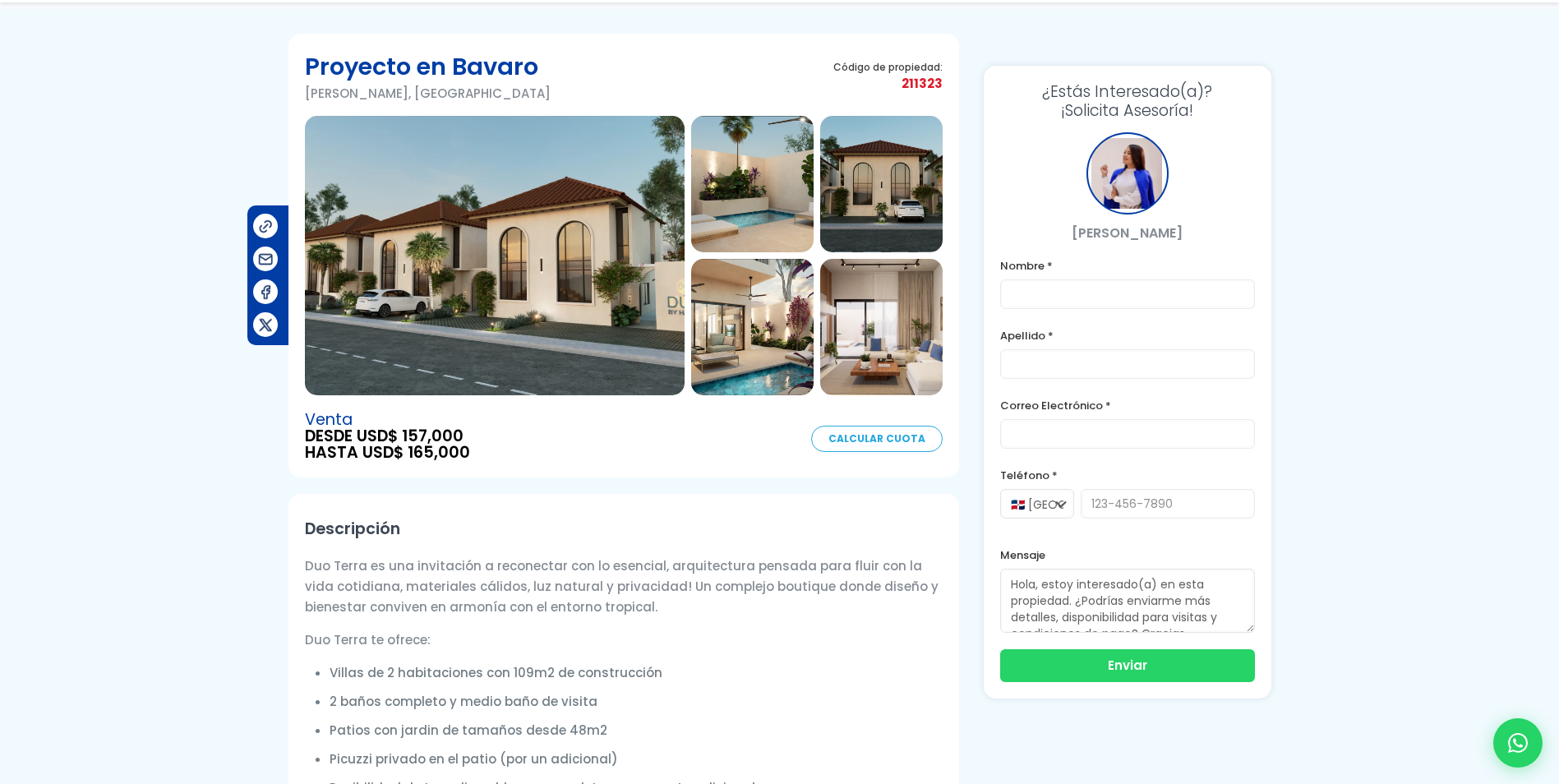
scroll to position [292, 0]
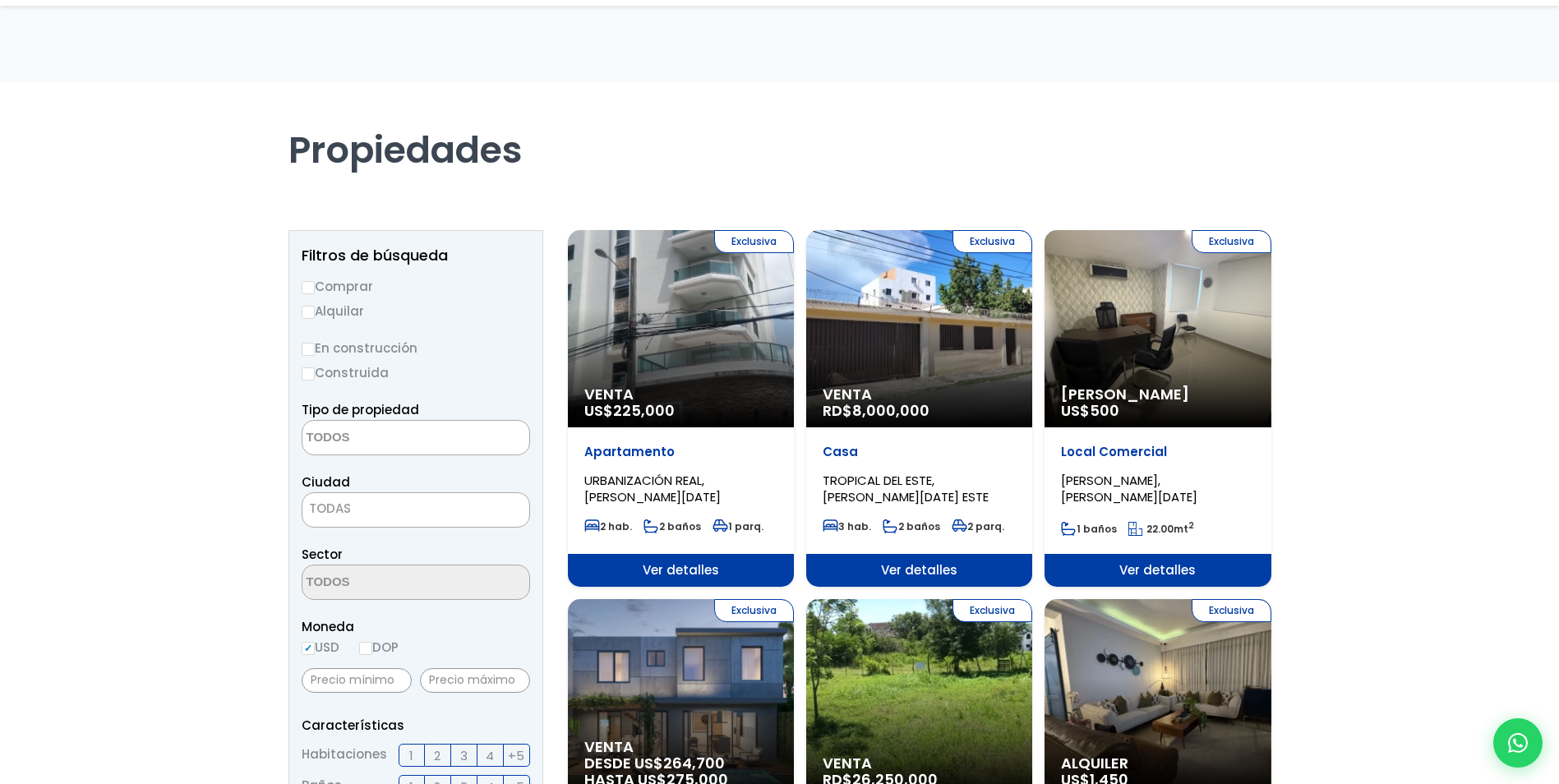
select select
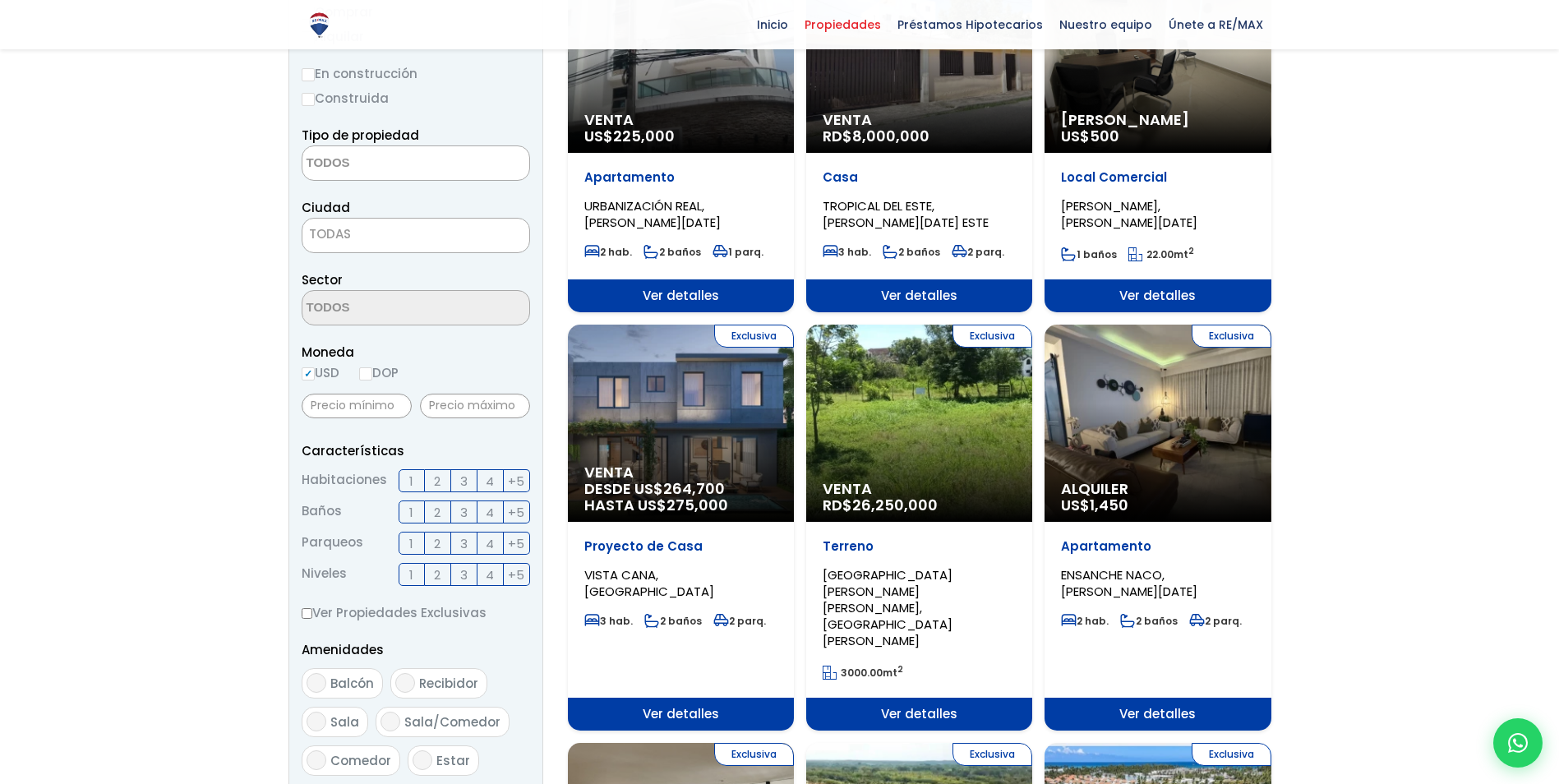
scroll to position [246, 0]
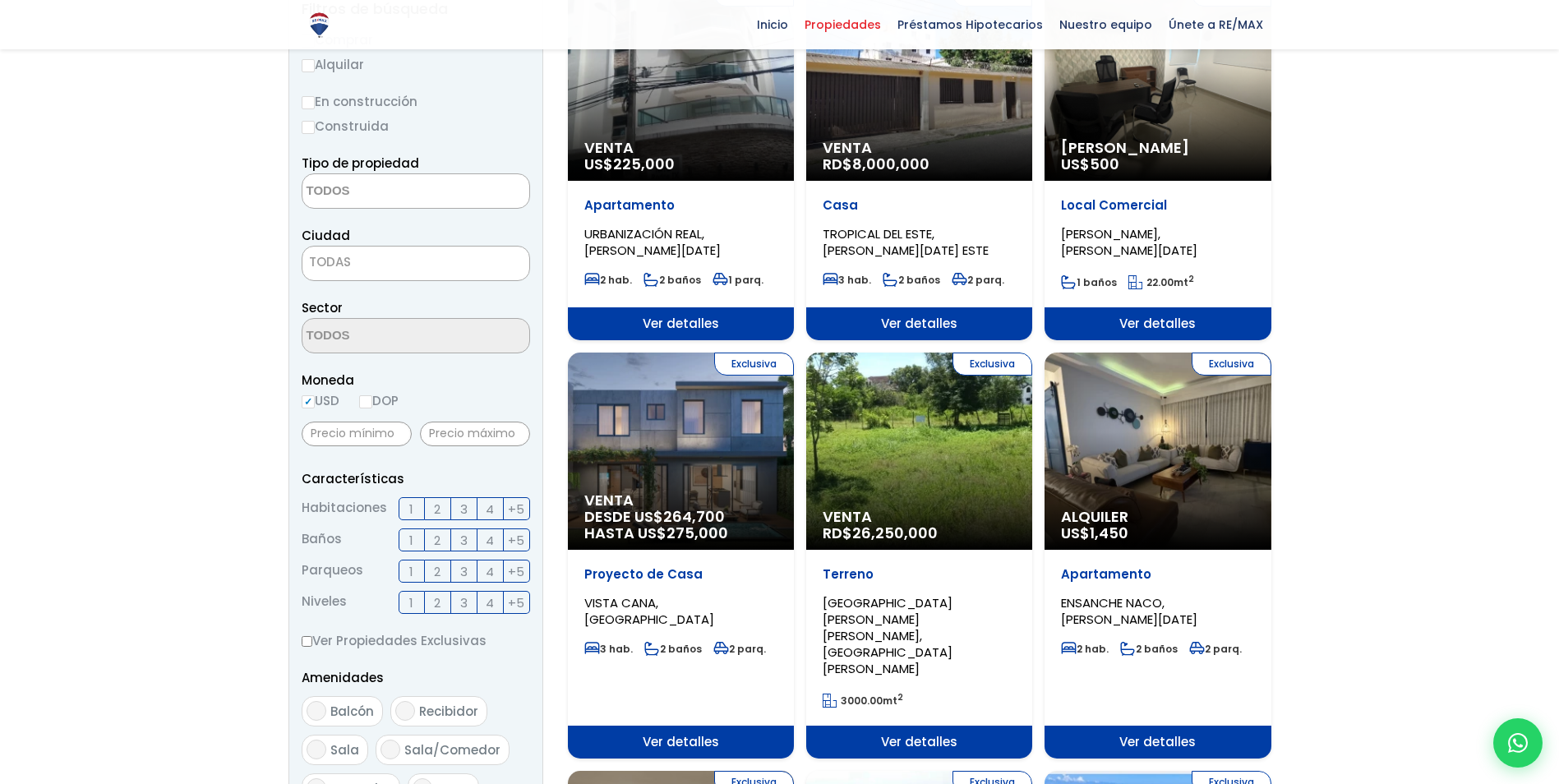
click at [1194, 117] on div "Exclusiva Alquiler Amueblado US$ 500" at bounding box center [1158, 82] width 226 height 197
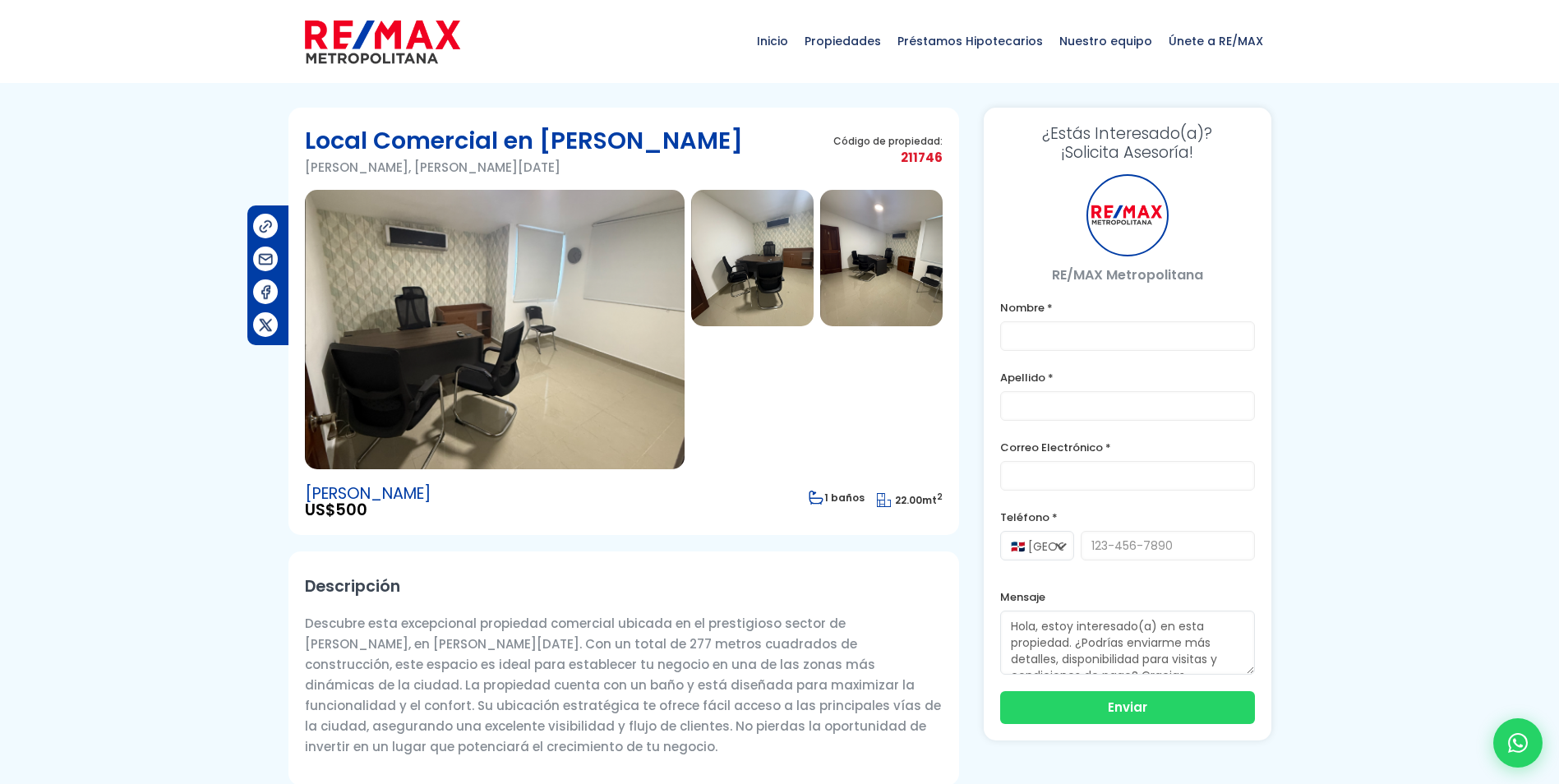
click at [1148, 151] on h3 "¿Estás Interesado(a)? ¡Solicita Asesoría!" at bounding box center [1128, 143] width 255 height 38
click at [757, 269] on img at bounding box center [752, 258] width 122 height 137
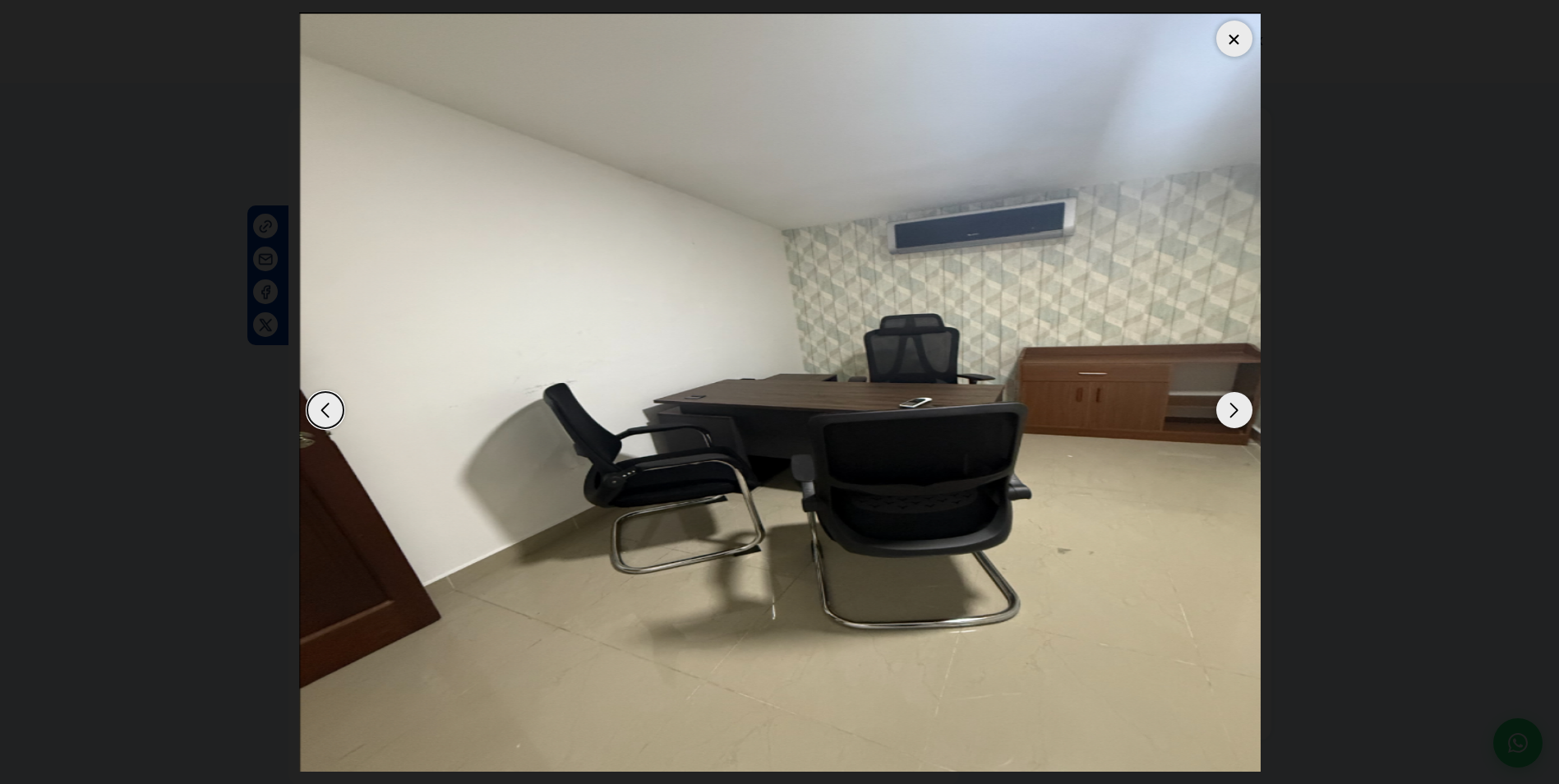
click at [1248, 409] on div "Next slide" at bounding box center [1235, 410] width 36 height 36
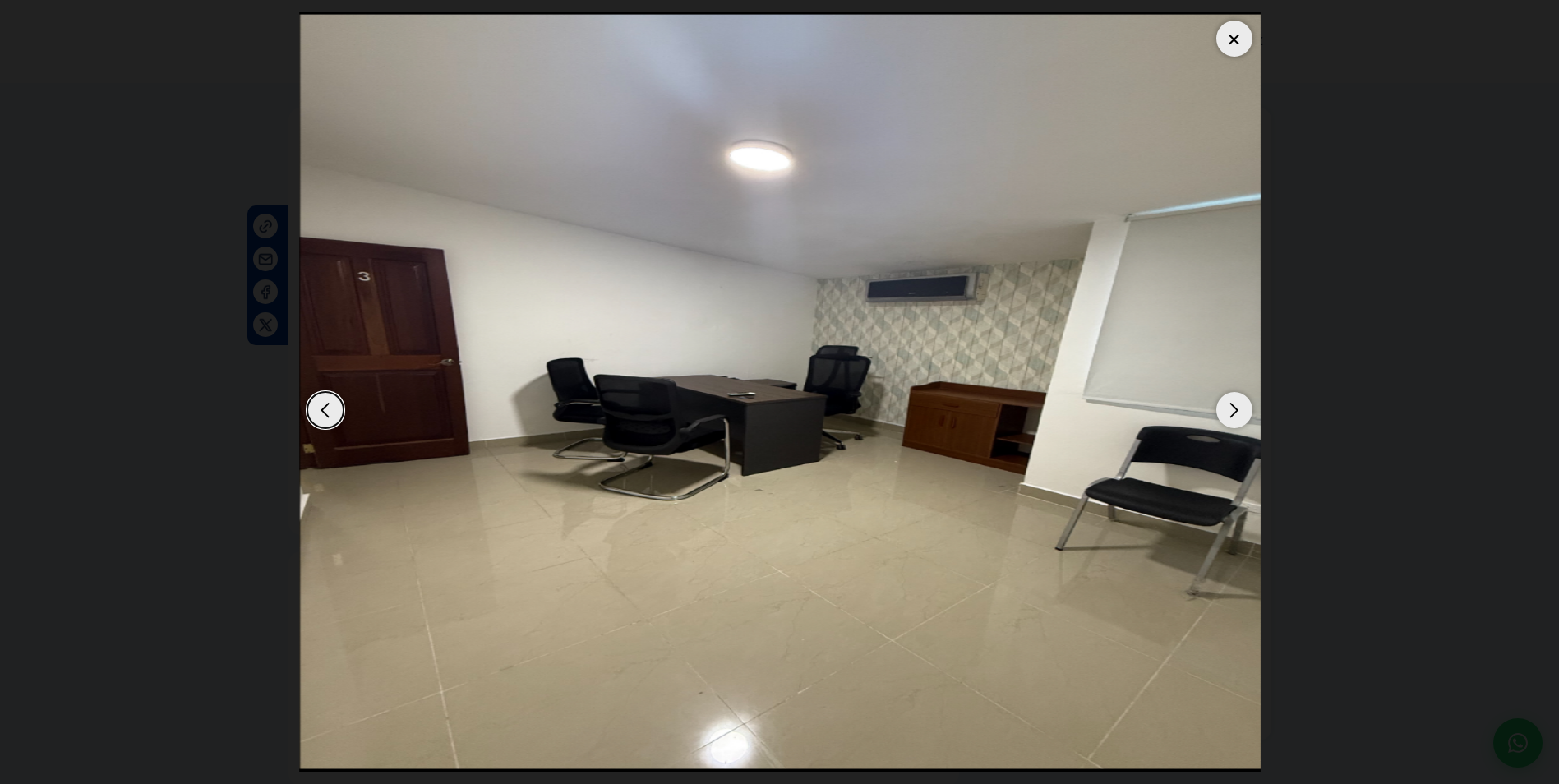
click at [1237, 31] on div at bounding box center [1235, 39] width 36 height 36
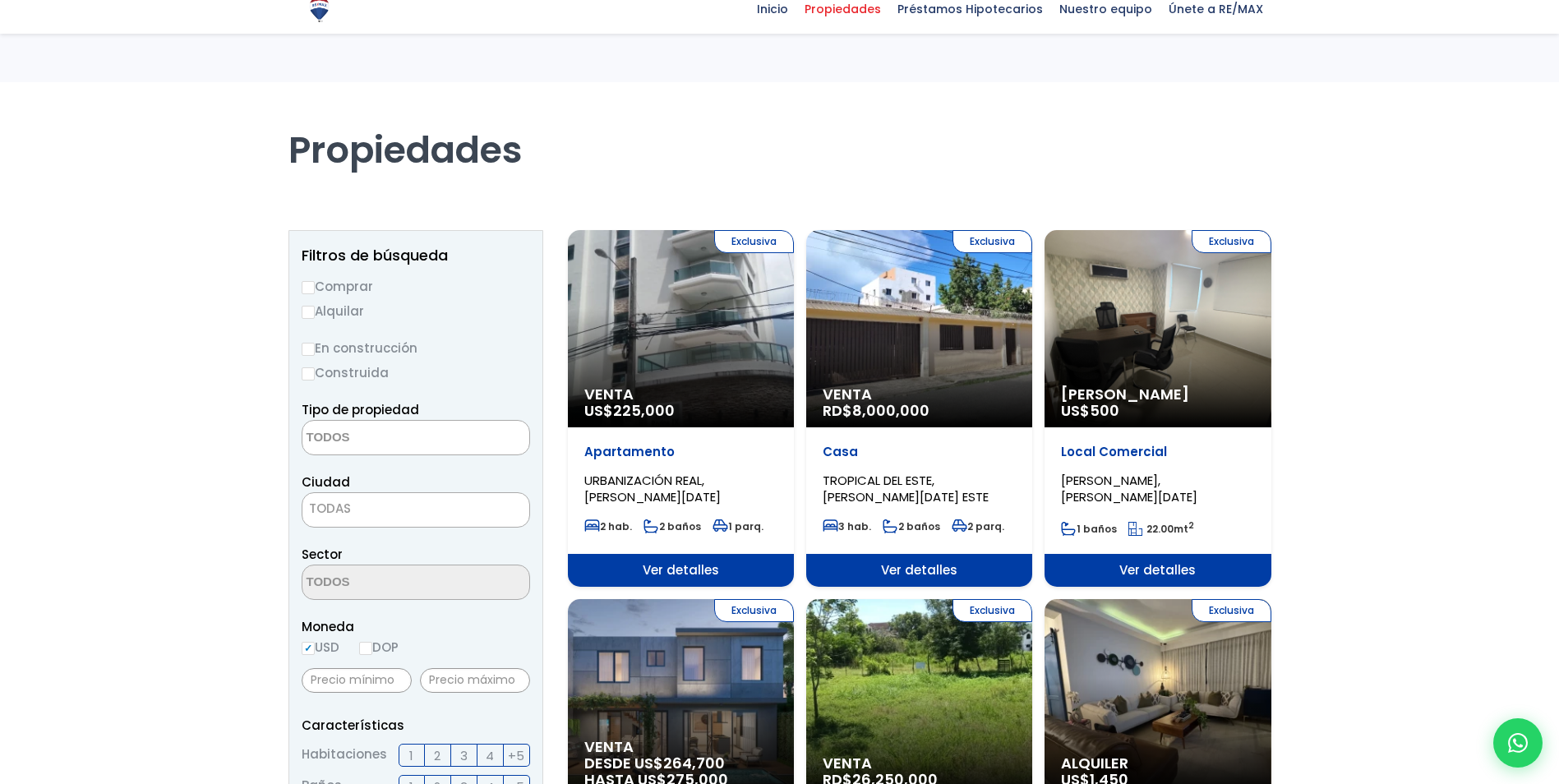
select select
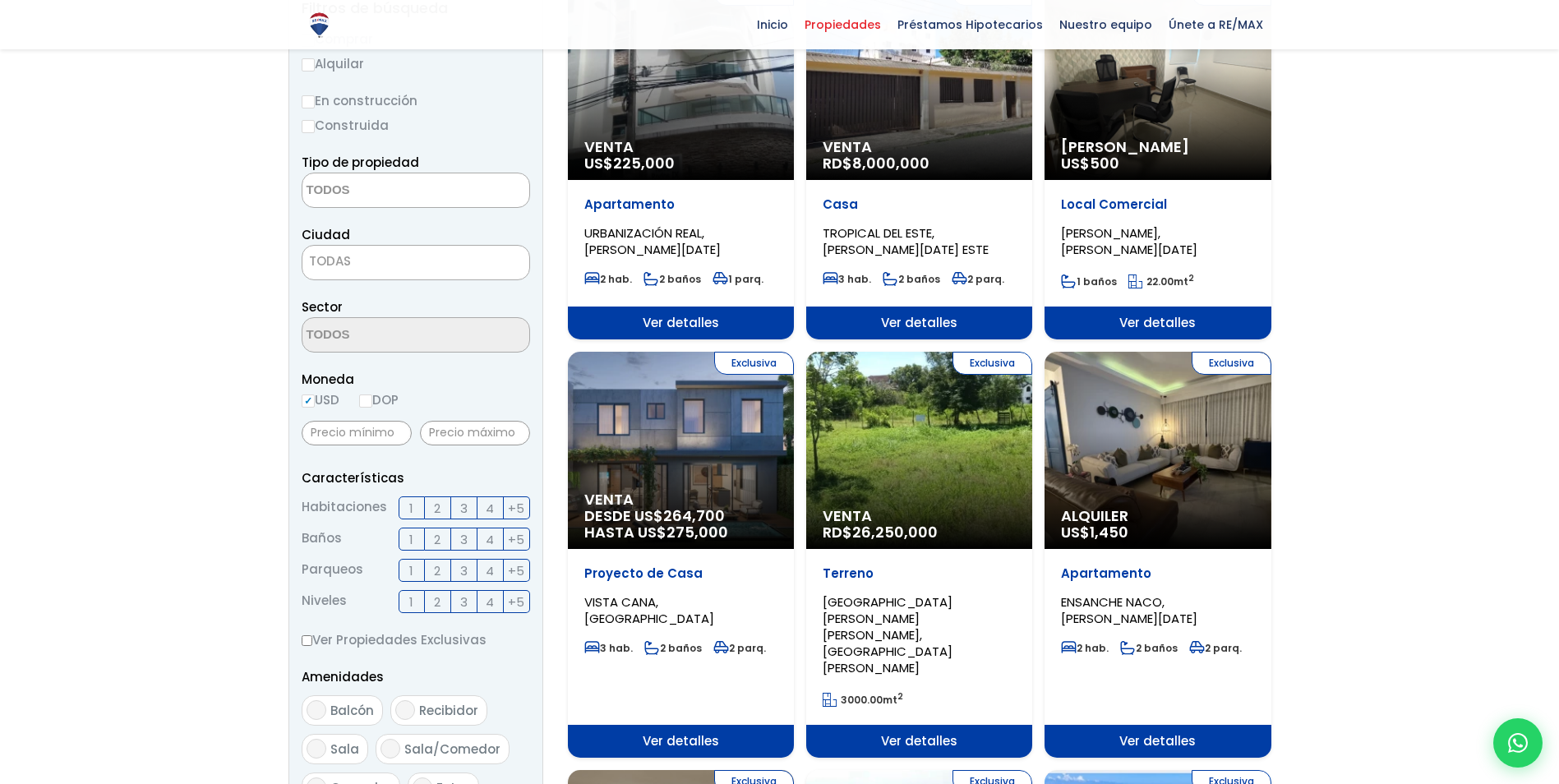
scroll to position [246, 0]
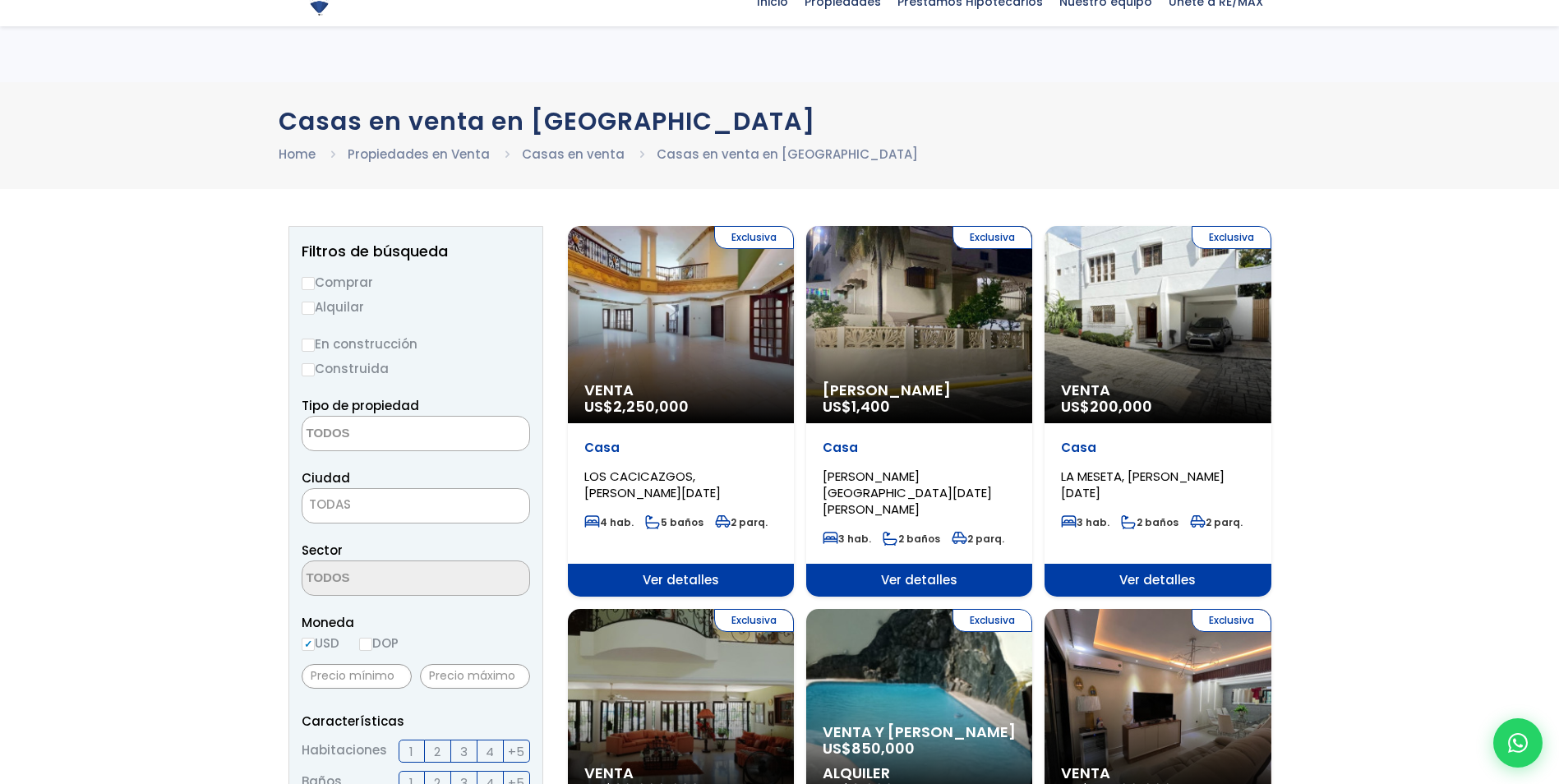
select select
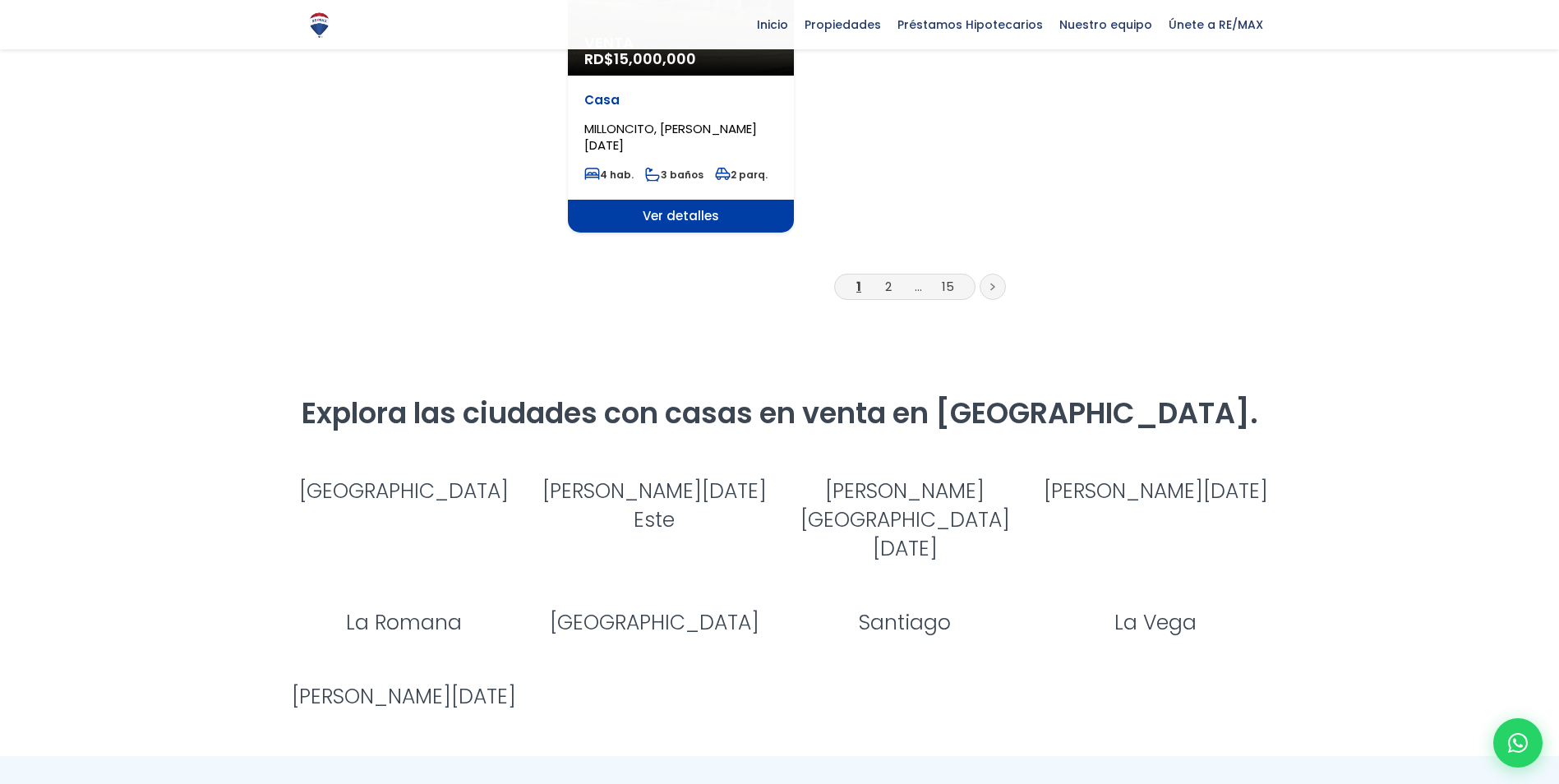
scroll to position [2113, 0]
